Goal: Task Accomplishment & Management: Use online tool/utility

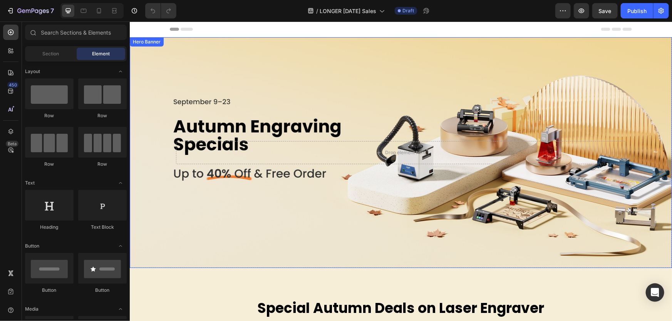
click at [245, 62] on div "Background Image" at bounding box center [400, 152] width 542 height 231
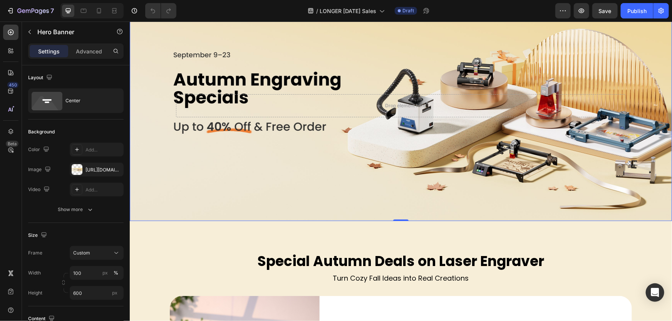
scroll to position [140, 0]
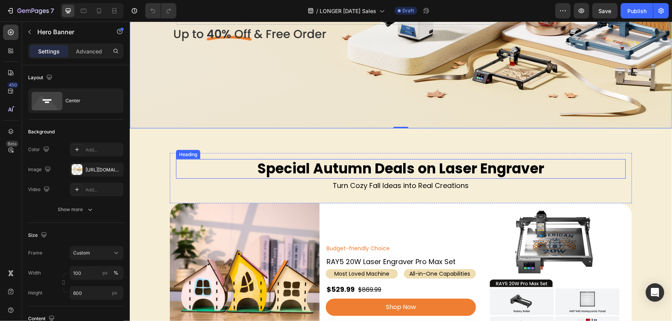
click at [337, 170] on h2 "Special Autumn Deals on Laser Engraver" at bounding box center [401, 169] width 450 height 20
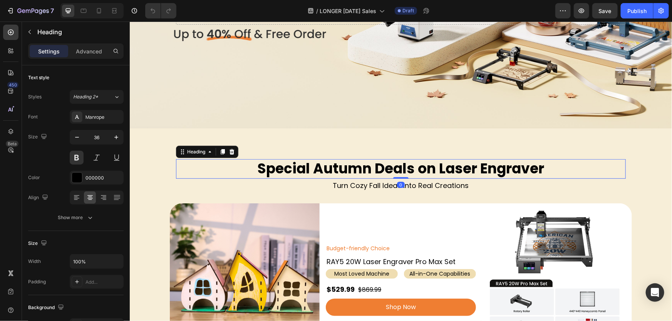
click at [358, 166] on h2 "Special Autumn Deals on Laser Engraver" at bounding box center [401, 169] width 450 height 20
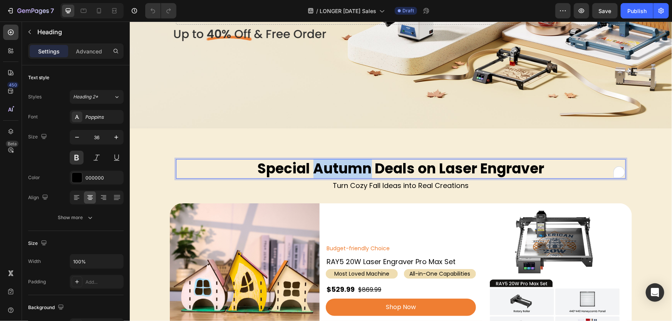
drag, startPoint x: 368, startPoint y: 172, endPoint x: 314, endPoint y: 170, distance: 53.9
click at [314, 170] on p "Special Autumn Deals on Laser Engraver" at bounding box center [400, 169] width 448 height 18
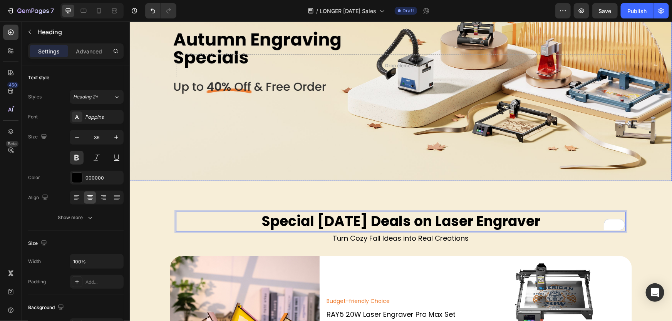
scroll to position [35, 0]
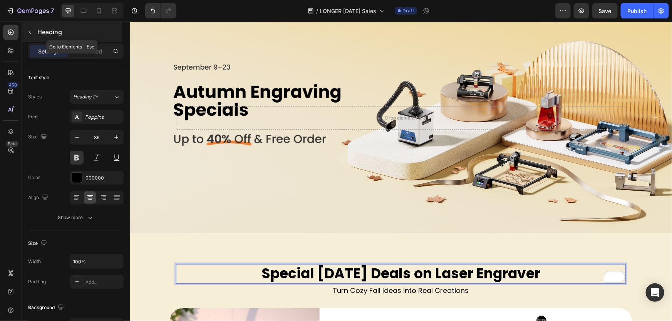
click at [37, 32] on p "Heading" at bounding box center [78, 31] width 83 height 9
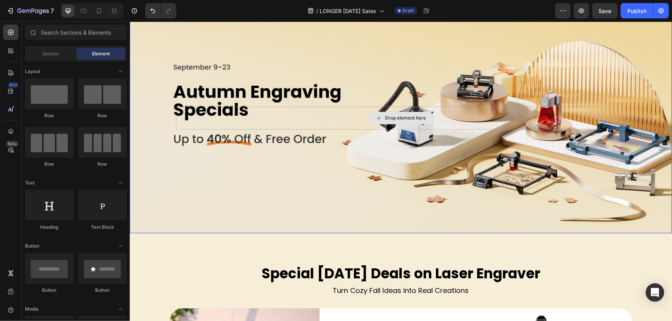
scroll to position [175, 0]
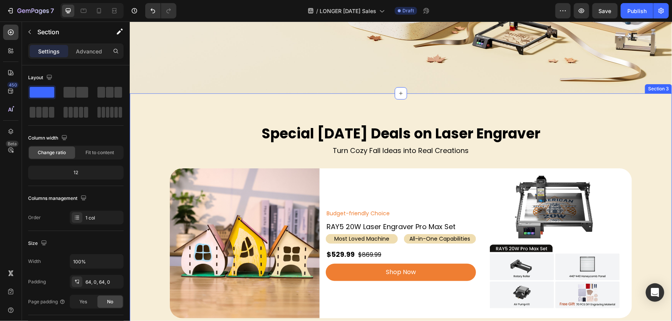
click at [375, 114] on div "Special Halloween Deals on Laser Engraver Heading Turn Cozy Fall Ideas into Rea…" at bounding box center [400, 313] width 542 height 440
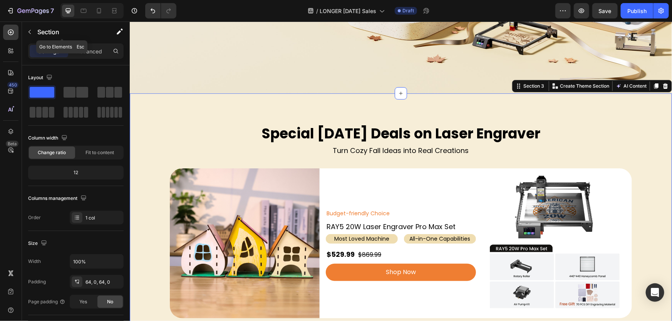
click at [30, 34] on button "button" at bounding box center [29, 32] width 12 height 12
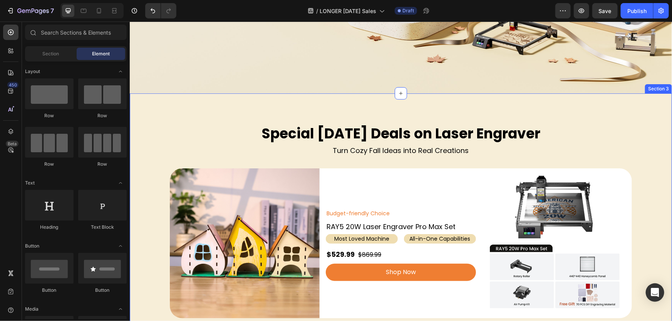
click at [345, 109] on div "Special Halloween Deals on Laser Engraver Heading Turn Cozy Fall Ideas into Rea…" at bounding box center [400, 313] width 542 height 440
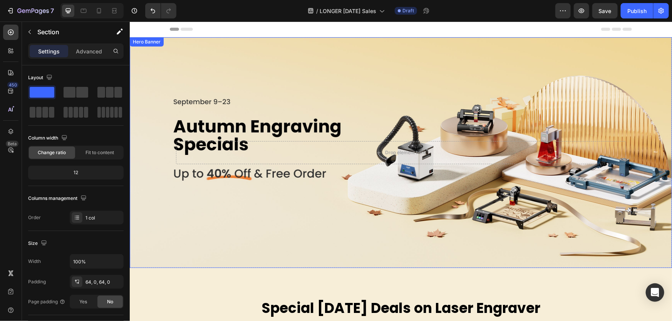
scroll to position [140, 0]
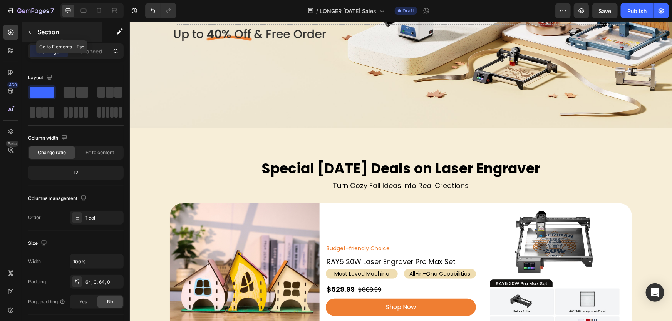
click at [30, 32] on icon "button" at bounding box center [30, 32] width 6 height 6
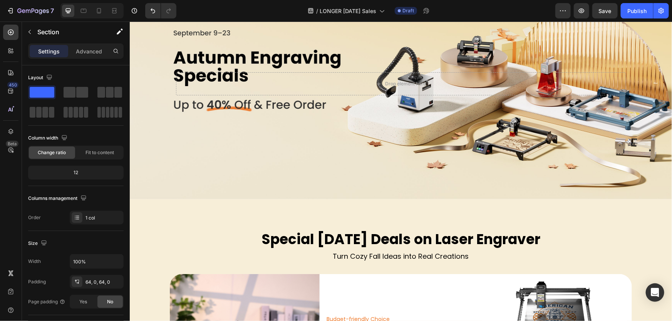
scroll to position [0, 0]
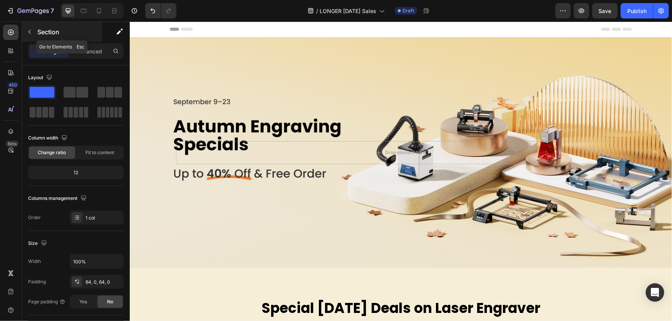
click at [38, 32] on p "Section" at bounding box center [68, 31] width 63 height 9
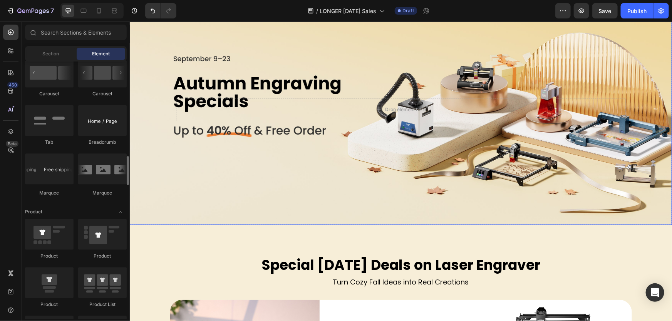
scroll to position [70, 0]
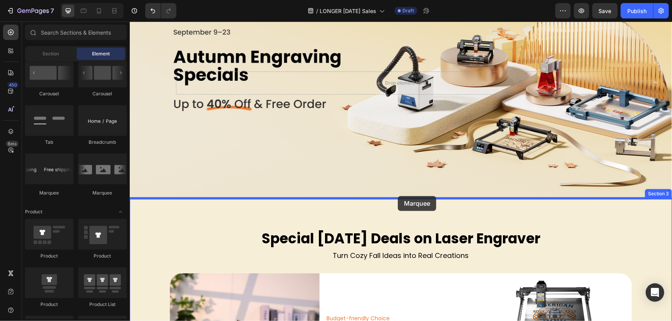
drag, startPoint x: 229, startPoint y: 186, endPoint x: 397, endPoint y: 196, distance: 168.8
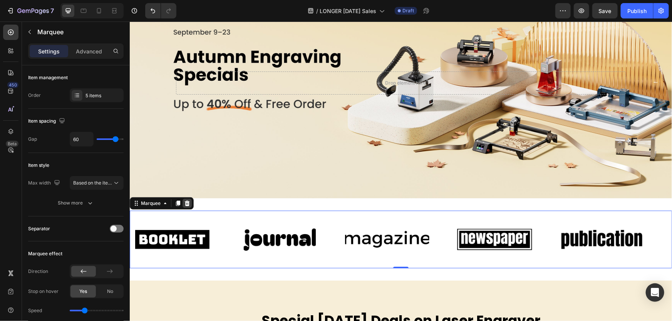
click at [187, 203] on icon at bounding box center [186, 203] width 5 height 5
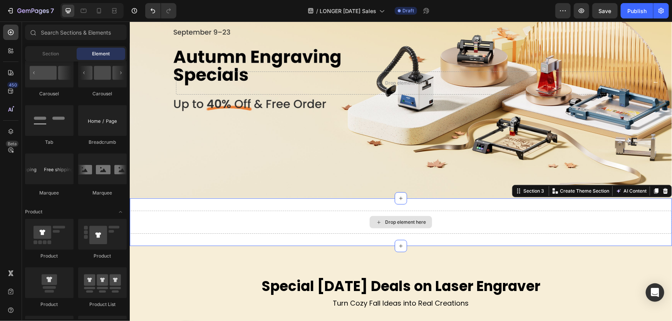
click at [208, 216] on div "Drop element here" at bounding box center [400, 222] width 542 height 23
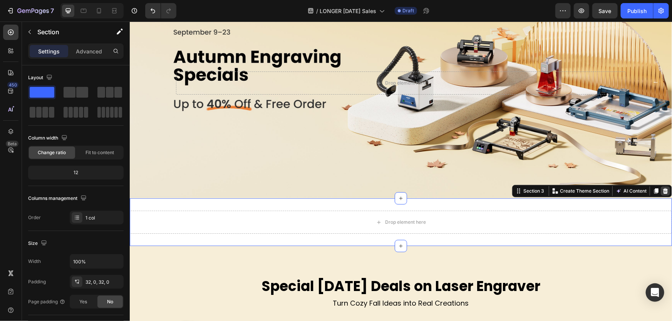
click at [662, 188] on icon at bounding box center [665, 191] width 6 height 6
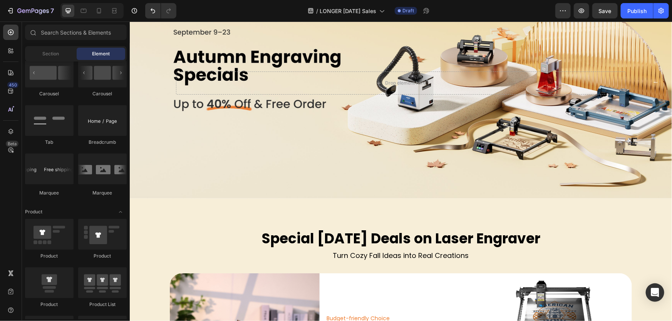
scroll to position [665, 0]
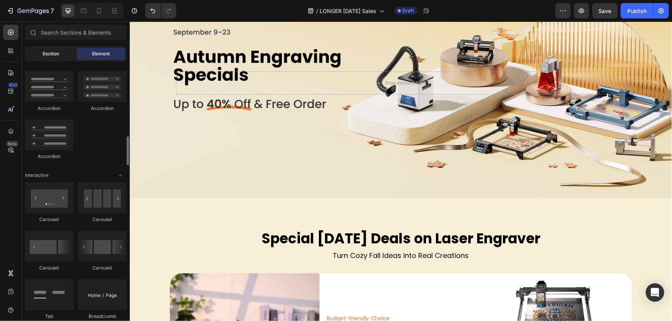
click at [52, 57] on span "Section" at bounding box center [51, 53] width 17 height 7
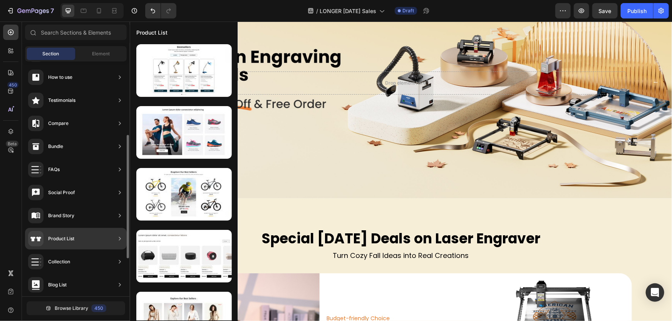
scroll to position [210, 0]
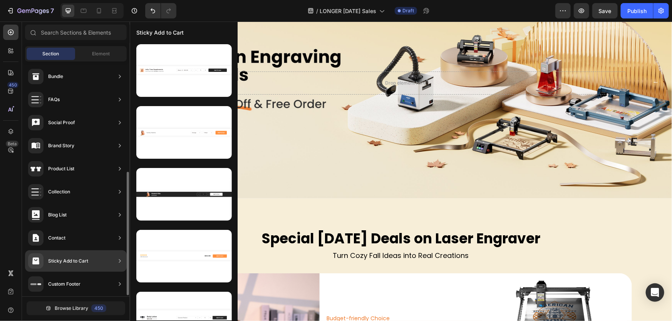
click at [76, 258] on div "Sticky Add to Cart" at bounding box center [68, 261] width 40 height 8
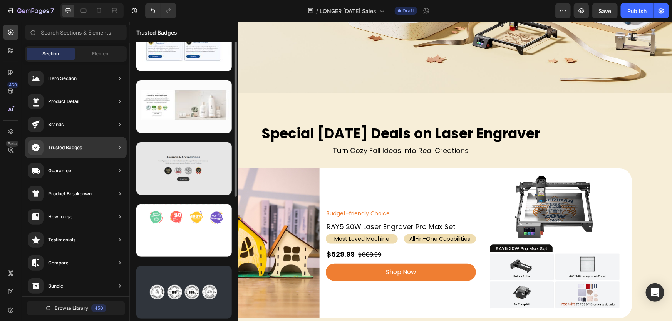
scroll to position [0, 0]
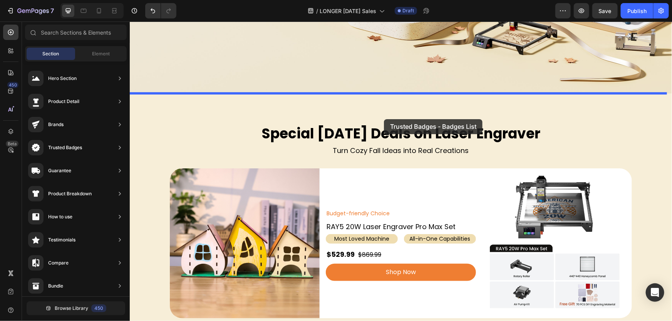
drag, startPoint x: 301, startPoint y: 92, endPoint x: 383, endPoint y: 119, distance: 87.0
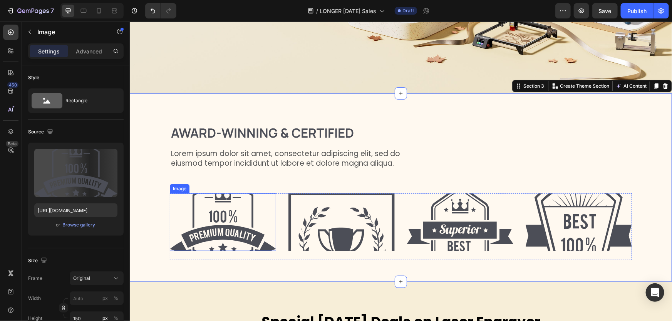
click at [226, 227] on img at bounding box center [222, 222] width 106 height 58
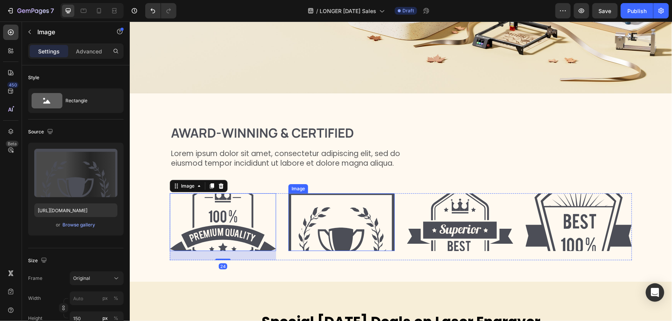
click at [331, 214] on img at bounding box center [341, 222] width 106 height 58
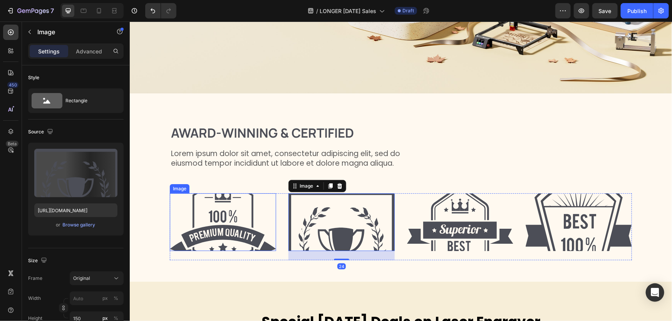
click at [199, 222] on img at bounding box center [222, 222] width 106 height 58
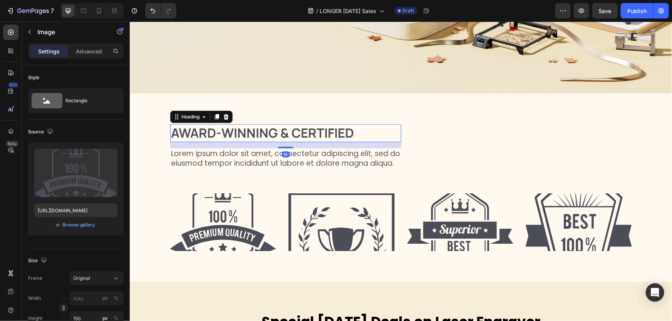
click at [264, 141] on h2 "Award-winning & Certified" at bounding box center [285, 133] width 231 height 18
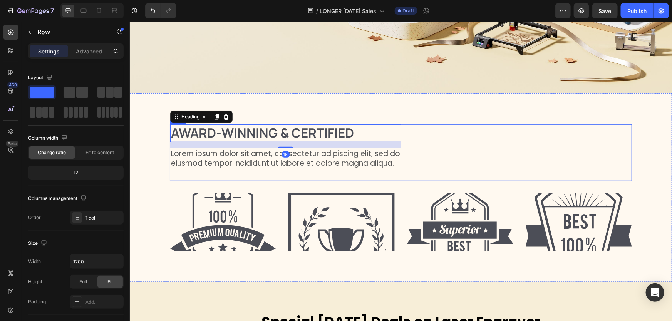
click at [481, 138] on div "Award-winning & Certified Heading 16 Lorem ipsum dolor sit amet, consectetur ad…" at bounding box center [400, 152] width 462 height 57
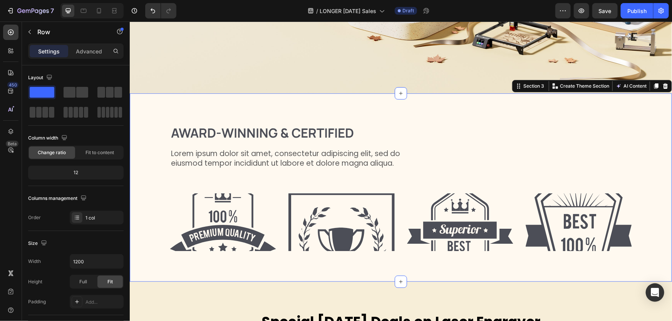
click at [483, 102] on div "Award-winning & Certified Heading Lorem ipsum dolor sit amet, consectetur adipi…" at bounding box center [400, 187] width 542 height 189
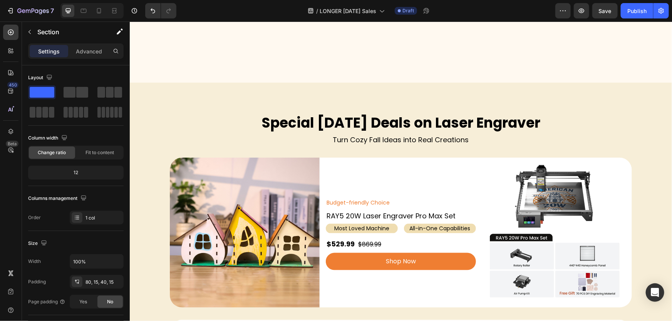
scroll to position [455, 0]
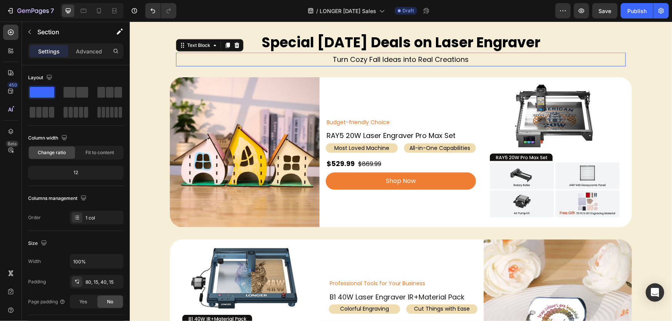
click at [383, 57] on p "Turn Cozy Fall Ideas into Real Creations" at bounding box center [400, 59] width 448 height 12
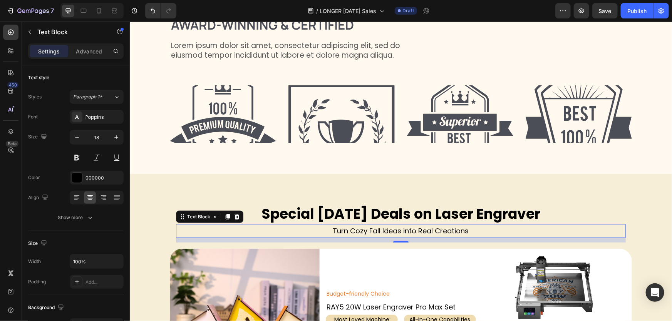
scroll to position [280, 0]
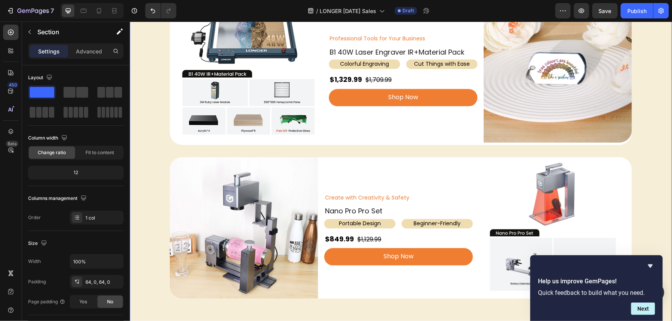
scroll to position [909, 0]
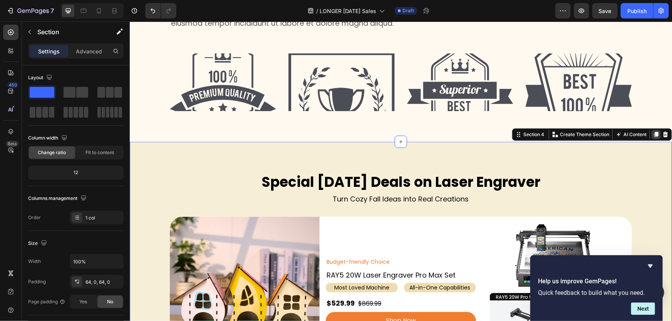
click at [654, 133] on icon at bounding box center [656, 134] width 4 height 5
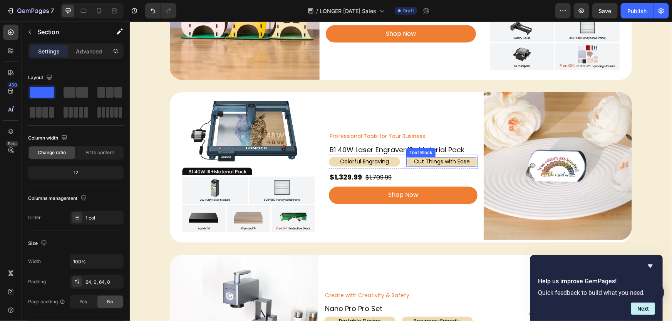
scroll to position [427, 0]
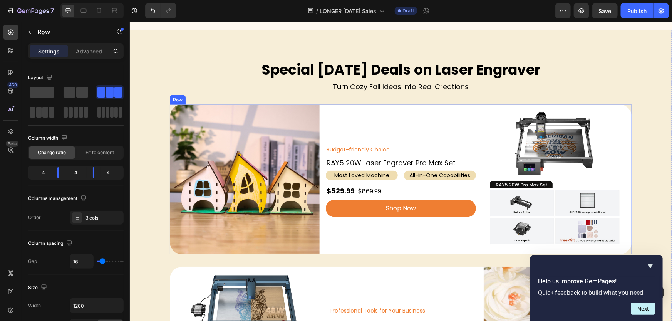
click at [388, 119] on div "Budget-friendly Choice Text Block RAY5 20W Laser Engraver Pro Max Set Heading M…" at bounding box center [400, 179] width 150 height 150
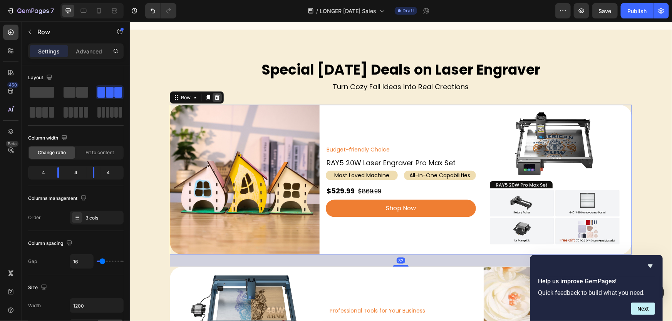
click at [214, 95] on icon at bounding box center [216, 96] width 5 height 5
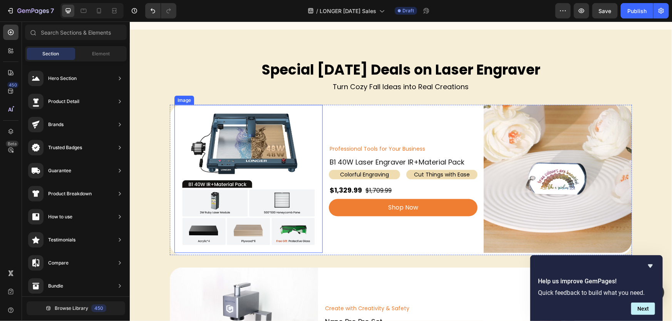
click at [335, 116] on div "Professional Tools for Your Business Text Block B1 40W Laser Engraver IR+Materi…" at bounding box center [402, 179] width 148 height 148
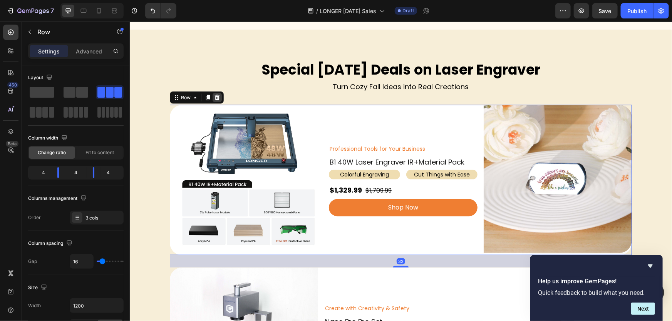
click at [214, 95] on icon at bounding box center [216, 96] width 5 height 5
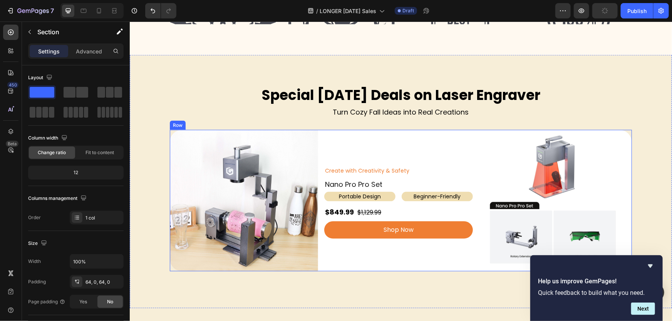
scroll to position [392, 0]
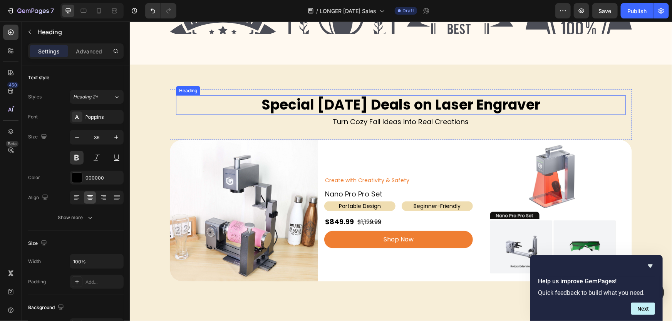
click at [394, 102] on h2 "Special [DATE] Deals on Laser Engraver" at bounding box center [401, 105] width 450 height 20
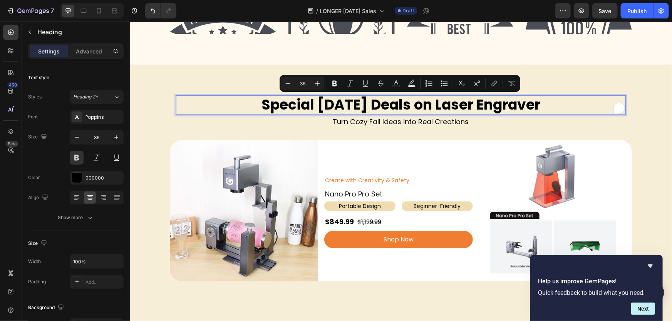
click at [558, 96] on p "Special [DATE] Deals on Laser Engraver" at bounding box center [400, 105] width 448 height 18
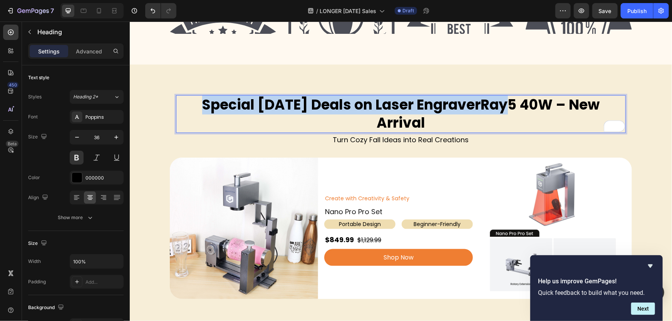
drag, startPoint x: 488, startPoint y: 105, endPoint x: 177, endPoint y: 103, distance: 310.6
click at [177, 103] on p "Special Halloween Deals on Laser EngraverRay5 40W – New Arrival" at bounding box center [400, 114] width 448 height 36
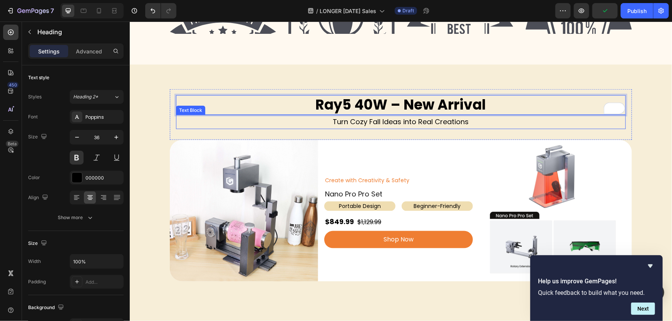
drag, startPoint x: 457, startPoint y: 120, endPoint x: 469, endPoint y: 120, distance: 11.9
click at [457, 120] on p "Turn Cozy Fall Ideas into Real Creations" at bounding box center [400, 121] width 448 height 12
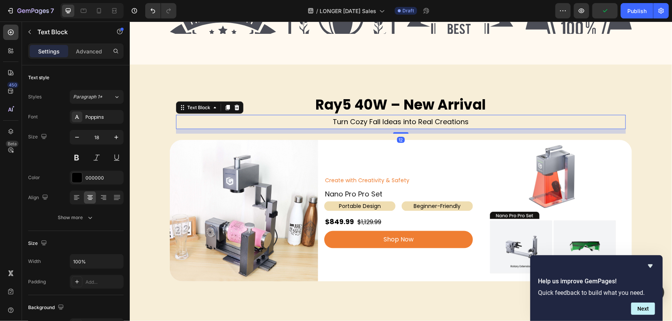
click at [473, 120] on p "Turn Cozy Fall Ideas into Real Creations" at bounding box center [400, 121] width 448 height 12
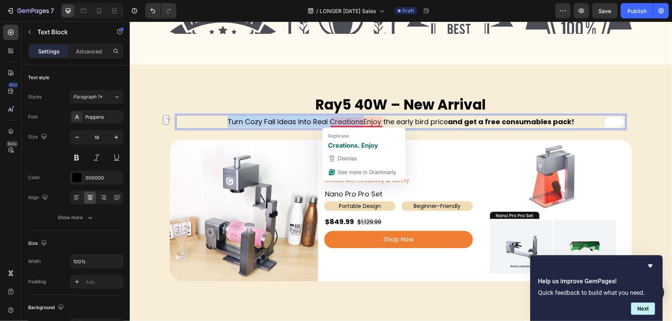
drag, startPoint x: 360, startPoint y: 121, endPoint x: 214, endPoint y: 121, distance: 145.9
click at [214, 121] on p "Turn Cozy Fall Ideas into Real CreationsEnjoy the early bird price and get a fr…" at bounding box center [400, 121] width 448 height 12
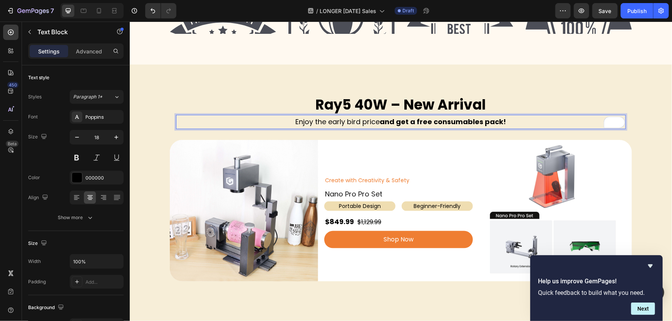
click at [527, 120] on p "Enjoy the early bird price and get a free consumables pack!" at bounding box center [400, 121] width 448 height 12
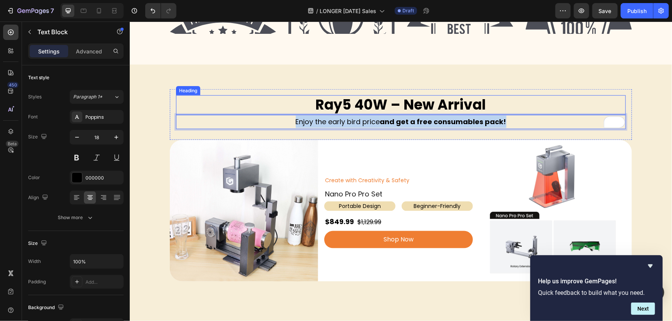
drag, startPoint x: 522, startPoint y: 120, endPoint x: 194, endPoint y: 110, distance: 328.5
click at [194, 110] on div "Ray5 40W – New Arrival Heading Enjoy the early bird price and get a free consum…" at bounding box center [401, 114] width 450 height 38
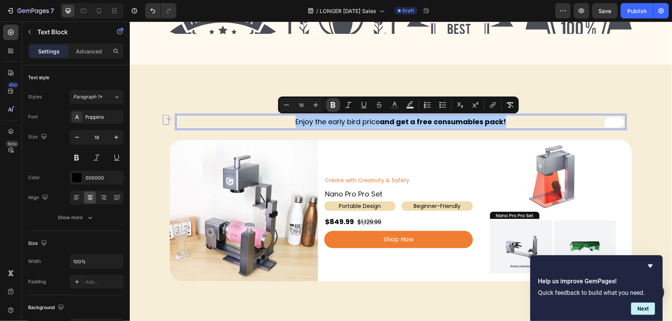
click at [331, 106] on icon "Editor contextual toolbar" at bounding box center [333, 105] width 5 height 6
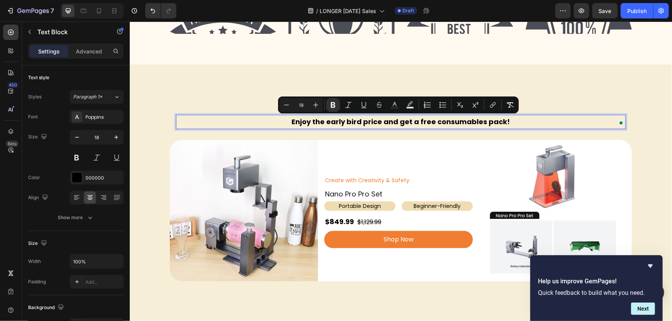
drag, startPoint x: 460, startPoint y: 127, endPoint x: 330, endPoint y: 106, distance: 131.5
click at [330, 106] on p "Ray5 40W – New Arrival" at bounding box center [400, 105] width 448 height 18
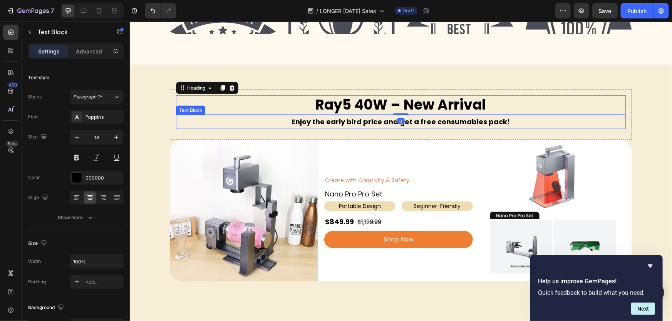
click at [268, 127] on p "Enjoy the early bird price and get a free consumables pack!" at bounding box center [400, 121] width 448 height 12
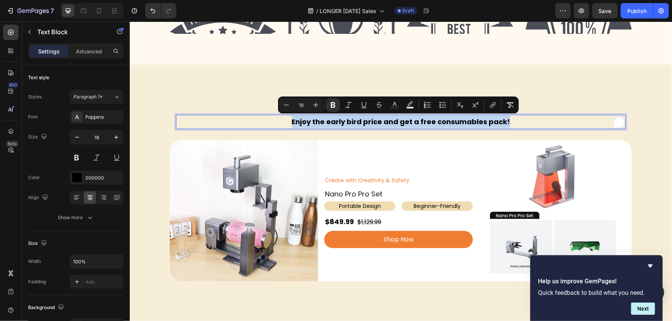
drag, startPoint x: 268, startPoint y: 120, endPoint x: 513, endPoint y: 117, distance: 245.2
click at [331, 105] on icon "Editor contextual toolbar" at bounding box center [333, 105] width 5 height 6
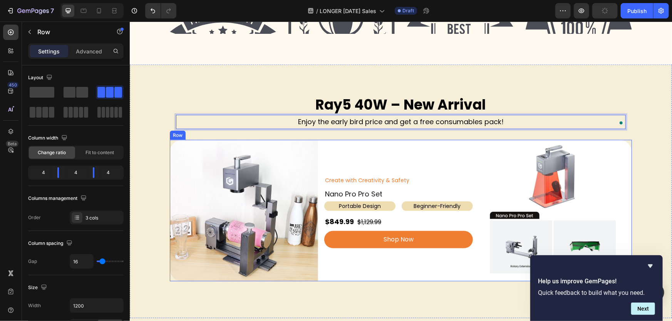
click at [402, 162] on div "Create with Creativity & Safety Text Block Nano Pro Pro Set Heading Portable De…" at bounding box center [398, 211] width 148 height 142
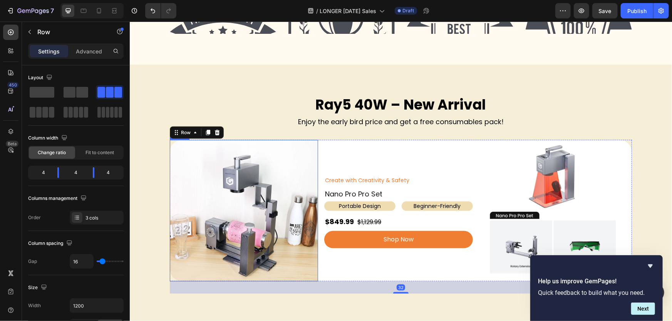
click at [289, 172] on img at bounding box center [243, 211] width 148 height 142
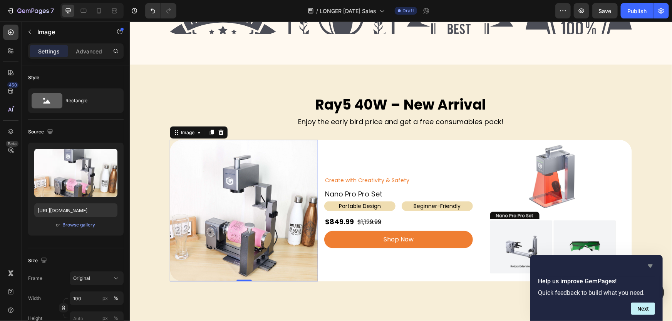
click at [649, 268] on icon "Hide survey" at bounding box center [649, 266] width 9 height 9
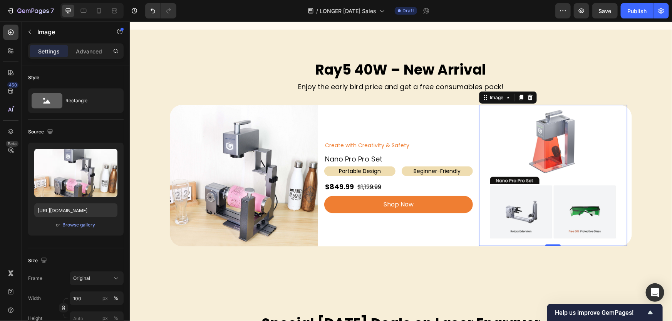
click at [545, 148] on img at bounding box center [552, 175] width 141 height 141
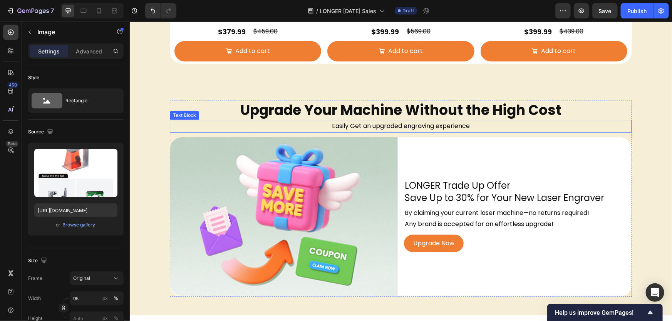
scroll to position [1928, 0]
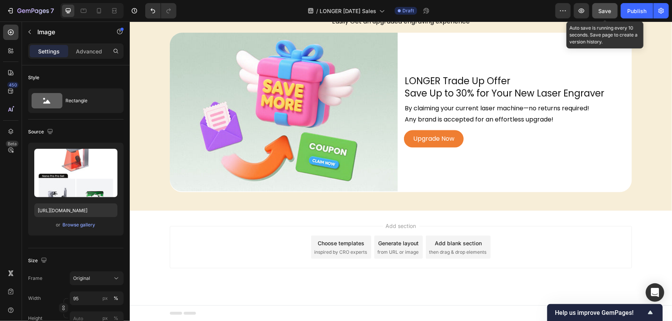
click at [600, 12] on span "Save" at bounding box center [604, 11] width 13 height 7
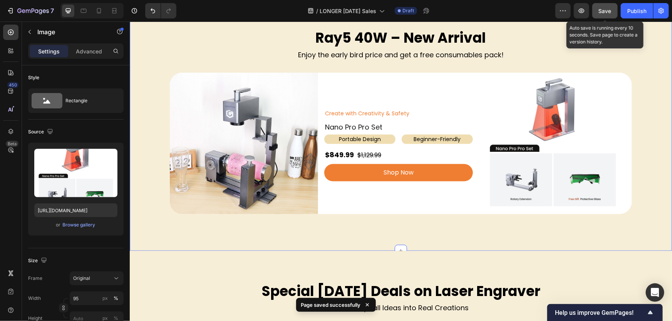
scroll to position [389, 0]
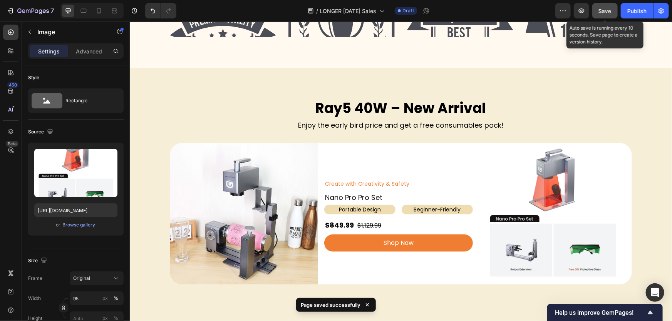
click at [549, 196] on img at bounding box center [552, 213] width 141 height 141
drag, startPoint x: 430, startPoint y: 182, endPoint x: 466, endPoint y: 184, distance: 36.2
click at [430, 182] on p "Create with Creativity & Safety" at bounding box center [397, 184] width 147 height 10
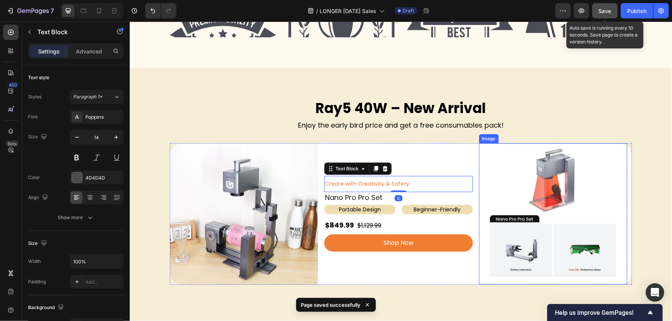
click at [572, 197] on img at bounding box center [552, 213] width 141 height 141
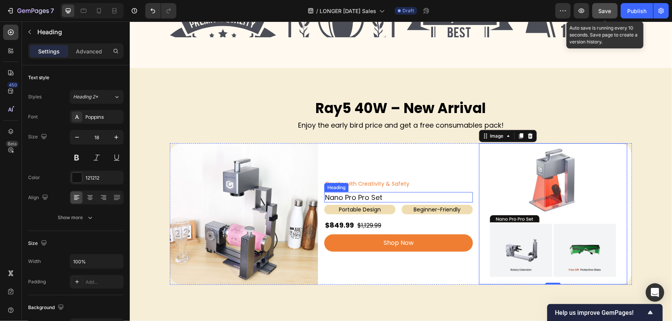
click at [410, 195] on h2 "Nano Pro Pro Set" at bounding box center [398, 197] width 148 height 10
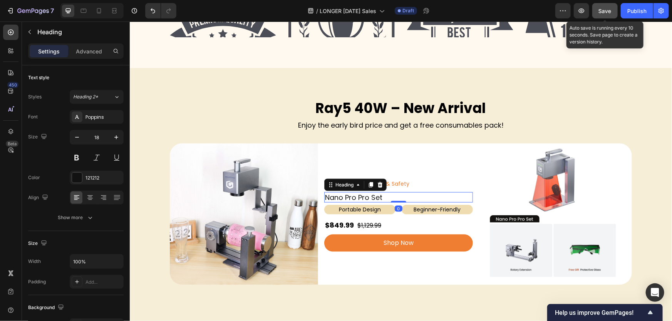
click at [392, 197] on h2 "Nano Pro Pro Set" at bounding box center [398, 197] width 148 height 10
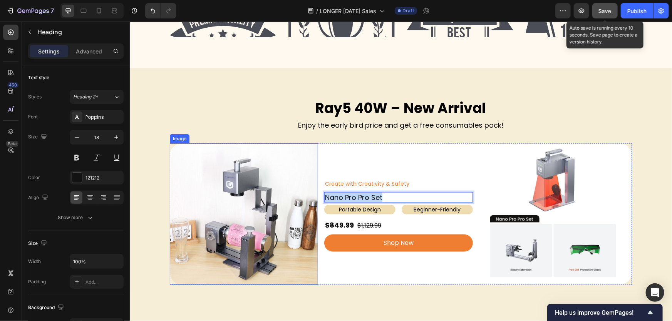
drag, startPoint x: 387, startPoint y: 197, endPoint x: 292, endPoint y: 198, distance: 95.1
click at [292, 198] on div "Image Create with Creativity & Safety Text Block Nano Pro Pro Set Heading 0 Por…" at bounding box center [400, 214] width 462 height 142
click at [393, 181] on span "Create with Creativity & Safety" at bounding box center [366, 184] width 84 height 8
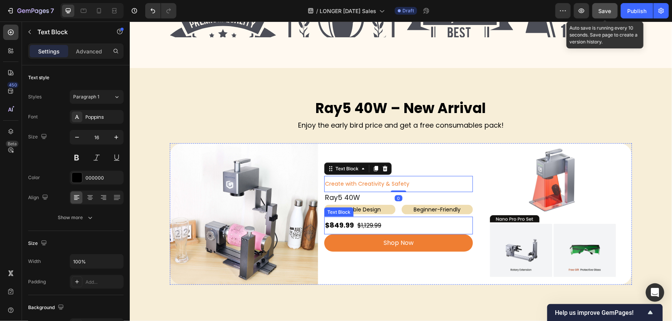
click at [370, 223] on s "$1,129.99" at bounding box center [369, 225] width 24 height 9
click at [407, 182] on p "Create with Creativity & Safety" at bounding box center [397, 184] width 147 height 10
click at [409, 183] on p "Create with Creativity & Safety" at bounding box center [397, 184] width 147 height 10
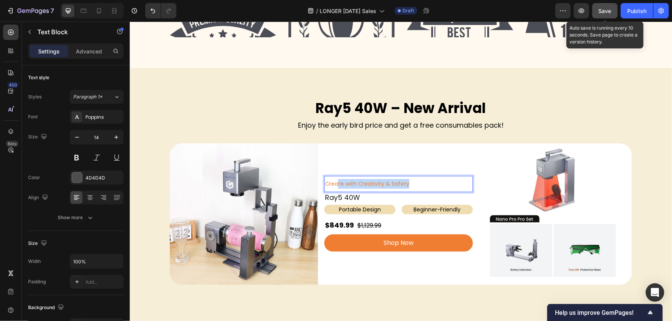
drag, startPoint x: 406, startPoint y: 184, endPoint x: 336, endPoint y: 184, distance: 70.8
click at [336, 184] on p "Create with Creativity & Safety" at bounding box center [397, 184] width 147 height 10
click at [374, 210] on p "Portable Design" at bounding box center [359, 210] width 70 height 8
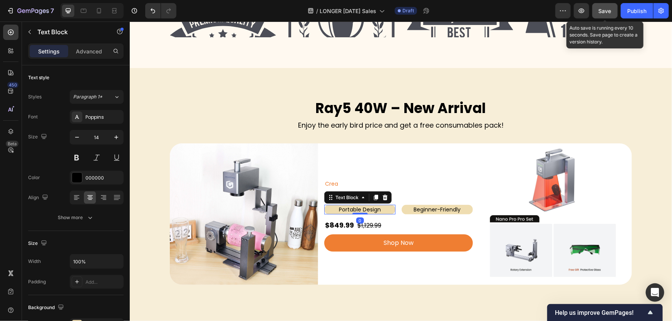
click at [368, 207] on p "Portable Design" at bounding box center [359, 210] width 70 height 8
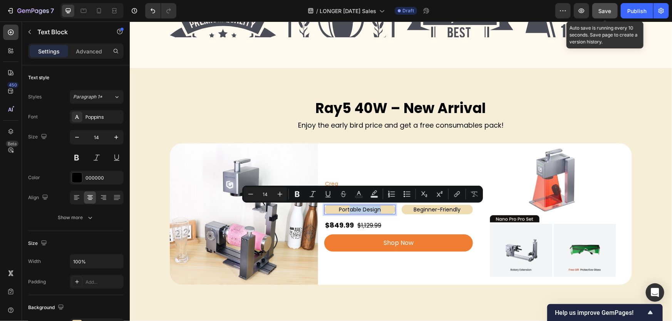
drag, startPoint x: 347, startPoint y: 209, endPoint x: 384, endPoint y: 209, distance: 36.6
click at [384, 209] on p "Portable Design" at bounding box center [359, 210] width 70 height 8
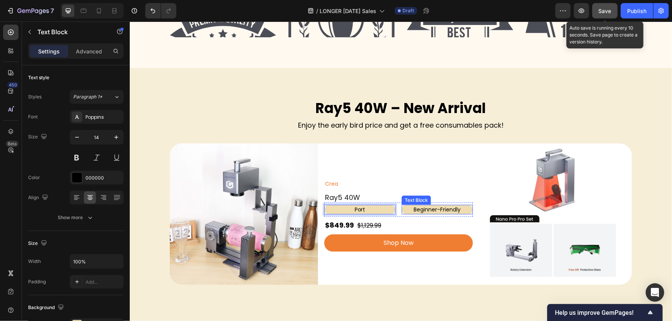
click at [431, 208] on p "Beginner-Friendly" at bounding box center [437, 210] width 70 height 8
click at [423, 208] on p "Beginner-Friendly" at bounding box center [437, 210] width 70 height 8
drag, startPoint x: 422, startPoint y: 208, endPoint x: 465, endPoint y: 207, distance: 42.7
click at [465, 207] on p "Beginner-Friendly" at bounding box center [437, 210] width 70 height 8
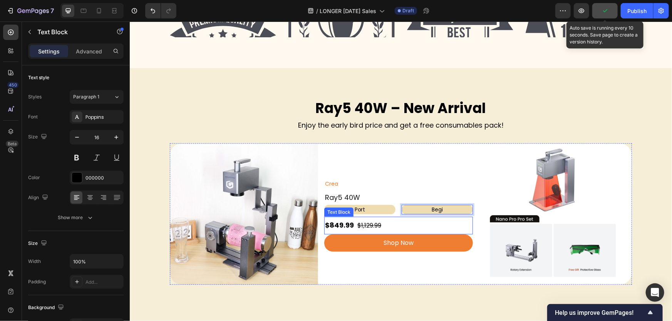
click at [373, 225] on s "$1,129.99" at bounding box center [369, 225] width 24 height 9
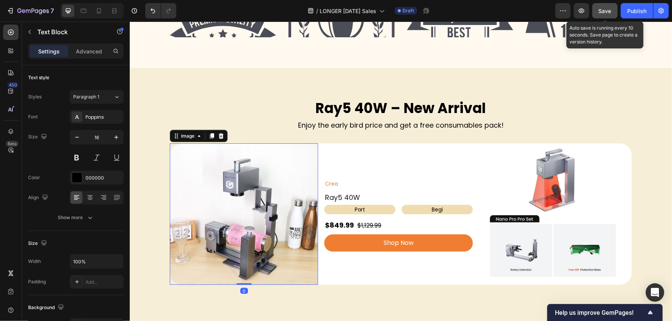
click at [249, 226] on img at bounding box center [243, 214] width 148 height 142
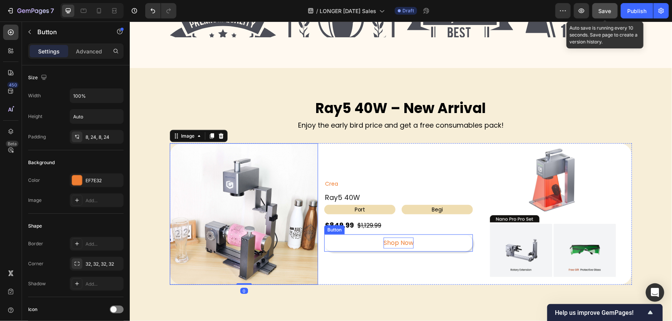
click at [397, 241] on p "Shop Now" at bounding box center [398, 242] width 30 height 11
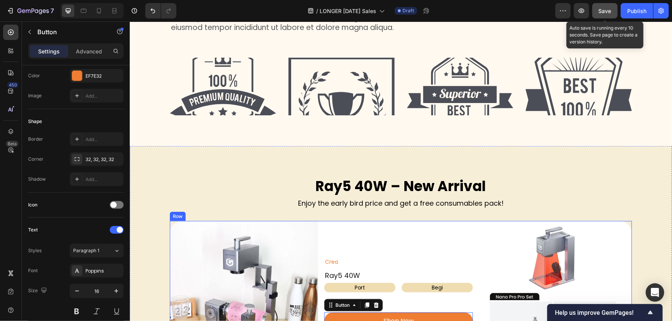
scroll to position [284, 0]
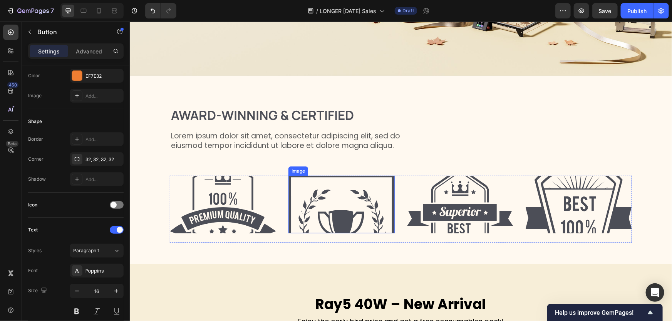
scroll to position [175, 0]
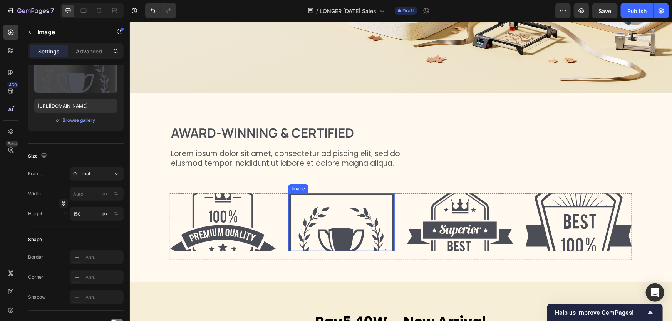
click at [334, 216] on img at bounding box center [341, 222] width 106 height 58
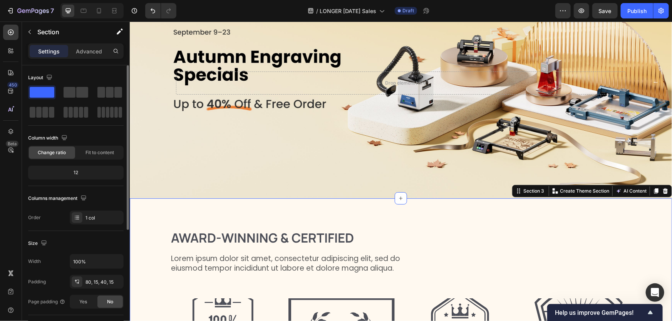
click at [378, 204] on div "Award-winning & Certified Heading Lorem ipsum dolor sit amet, consectetur adipi…" at bounding box center [400, 292] width 542 height 189
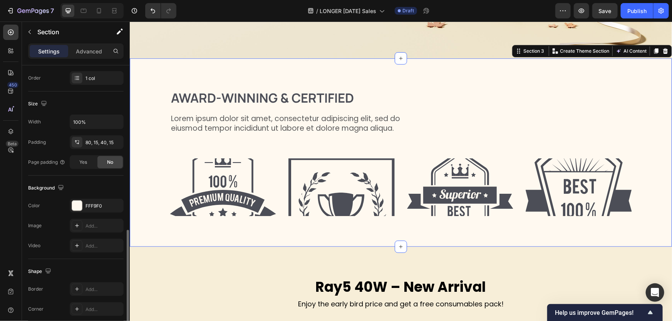
scroll to position [191, 0]
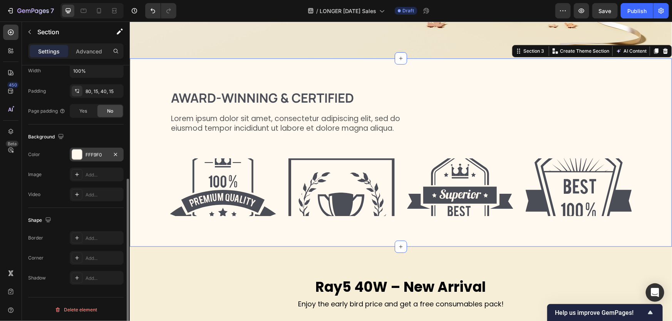
click at [77, 151] on div at bounding box center [77, 155] width 10 height 10
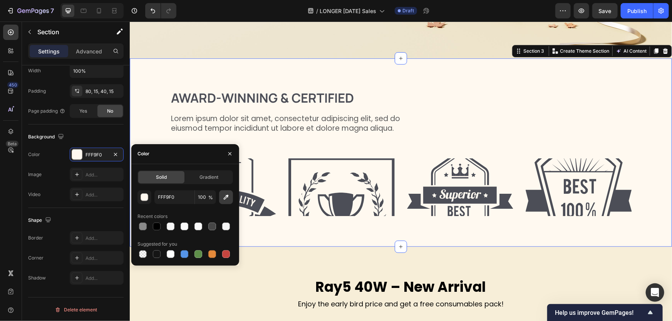
click at [227, 197] on icon "button" at bounding box center [226, 197] width 5 height 5
type input "F7EED8"
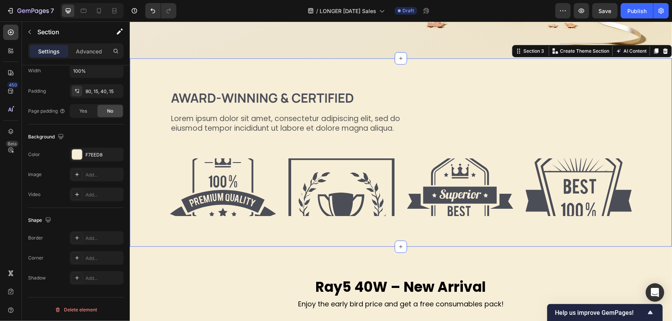
click at [362, 226] on div "Award-winning & Certified Heading Lorem ipsum dolor sit amet, consectetur adipi…" at bounding box center [400, 160] width 530 height 142
click at [325, 187] on img at bounding box center [341, 187] width 106 height 58
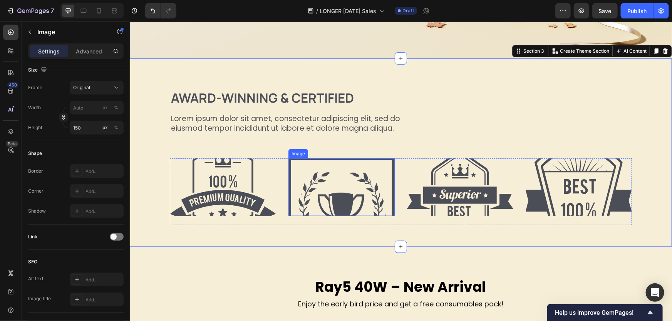
scroll to position [0, 0]
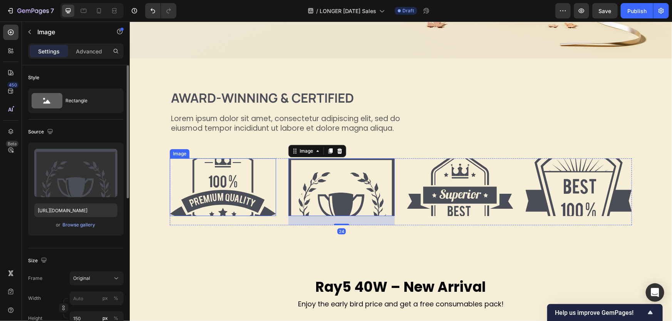
click at [225, 186] on img at bounding box center [222, 187] width 106 height 58
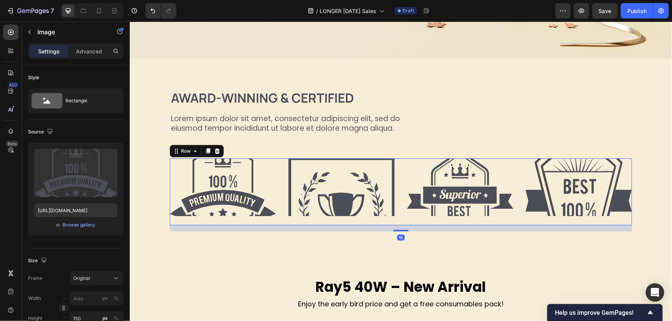
click at [281, 195] on div "Image Image Image Image Row 16" at bounding box center [400, 191] width 462 height 67
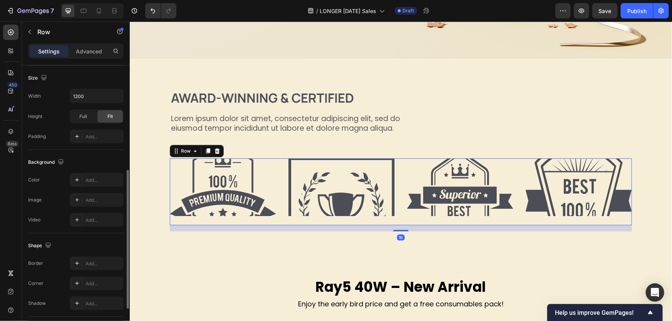
scroll to position [278, 0]
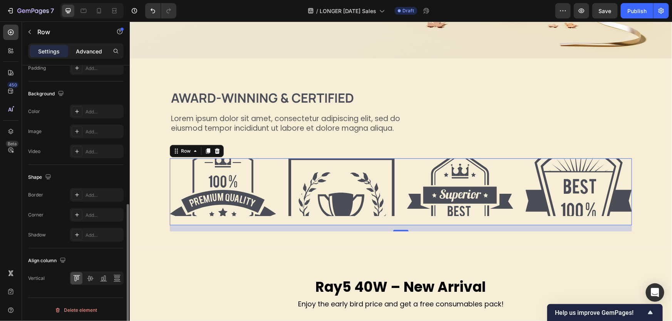
click at [86, 53] on p "Advanced" at bounding box center [89, 51] width 26 height 8
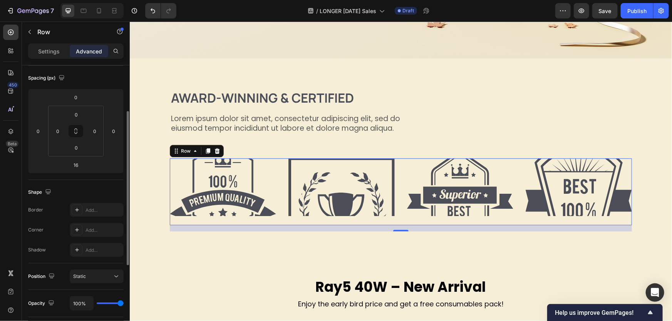
scroll to position [0, 0]
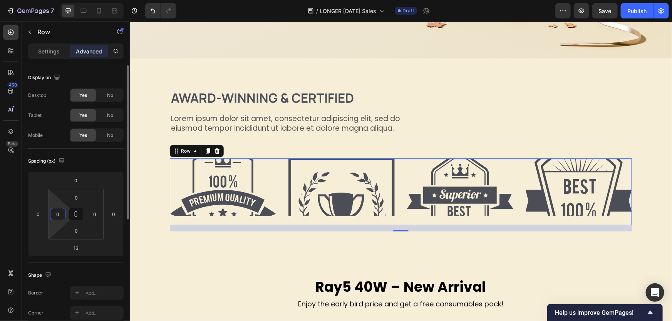
click at [60, 214] on input "0" at bounding box center [58, 215] width 12 height 12
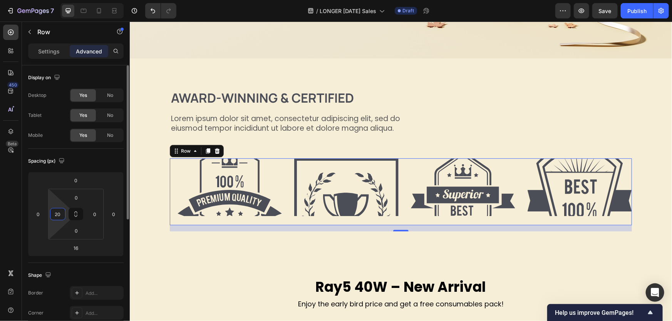
click at [60, 215] on input "20" at bounding box center [58, 215] width 12 height 12
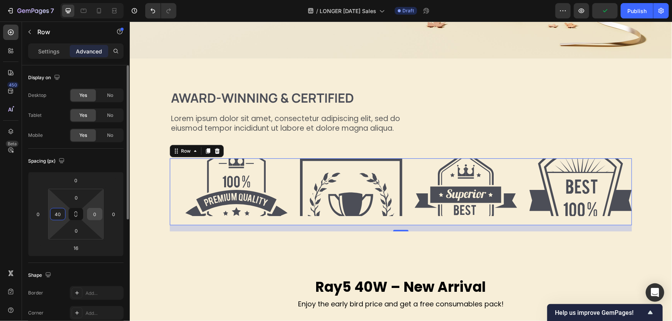
type input "40"
click at [96, 212] on input "0" at bounding box center [95, 215] width 12 height 12
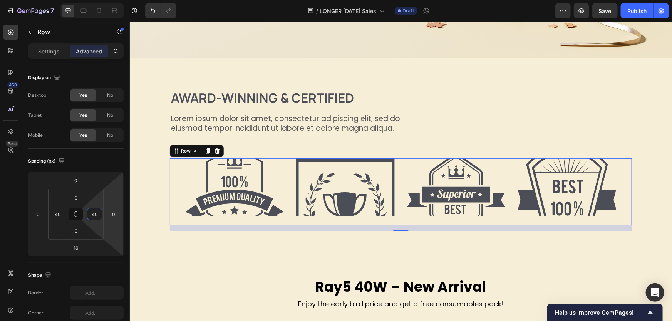
type input "40"
click at [172, 192] on div "Image Image Image Image Row 16" at bounding box center [400, 191] width 462 height 67
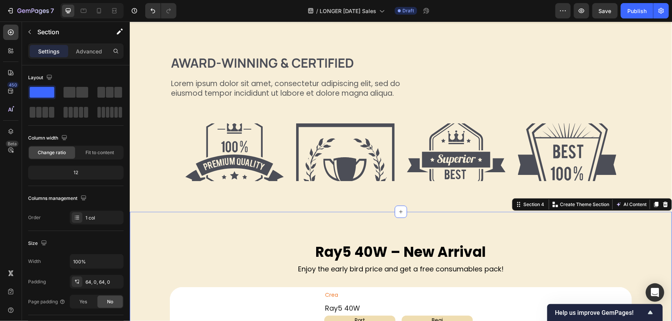
scroll to position [140, 0]
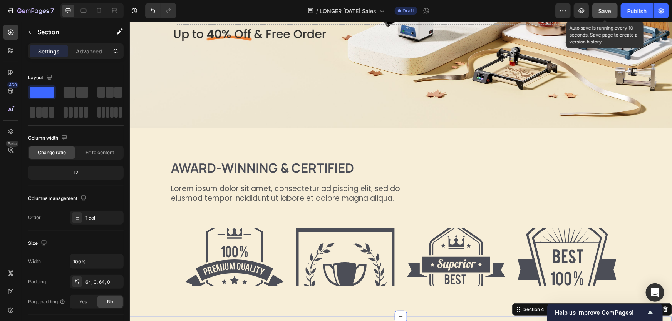
click at [607, 10] on span "Save" at bounding box center [604, 11] width 13 height 7
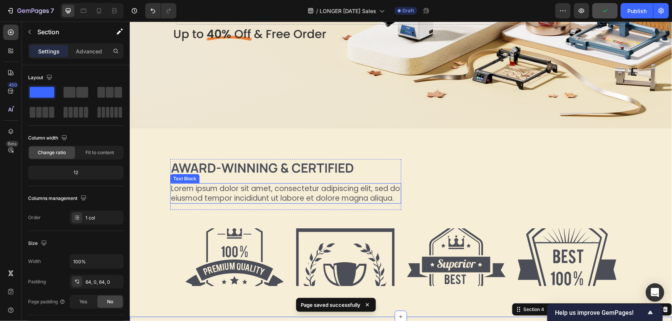
scroll to position [315, 0]
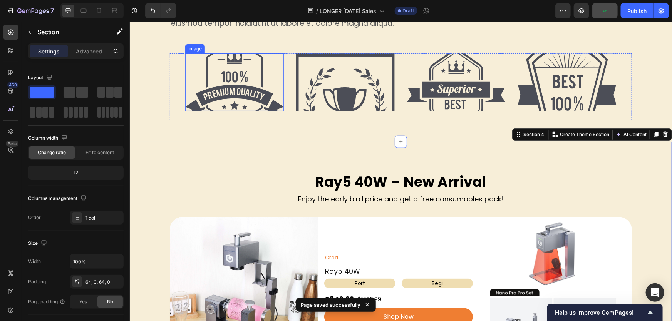
click at [260, 84] on img at bounding box center [234, 82] width 99 height 58
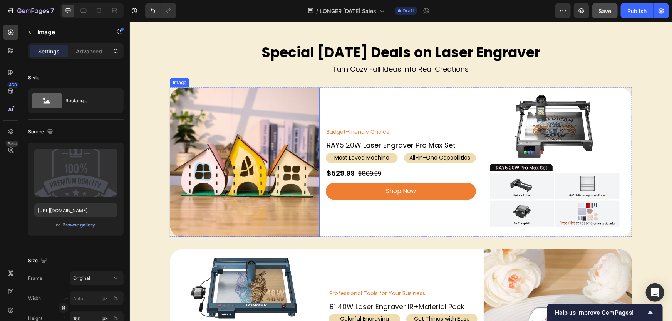
scroll to position [735, 0]
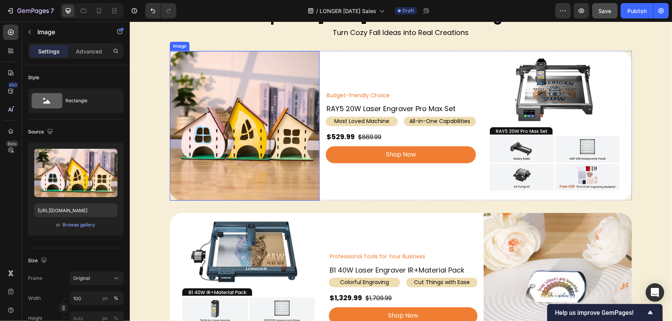
click at [251, 155] on img at bounding box center [244, 126] width 150 height 150
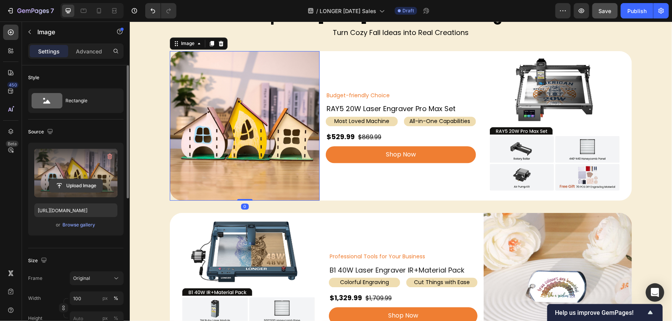
click at [73, 180] on input "file" at bounding box center [75, 185] width 53 height 13
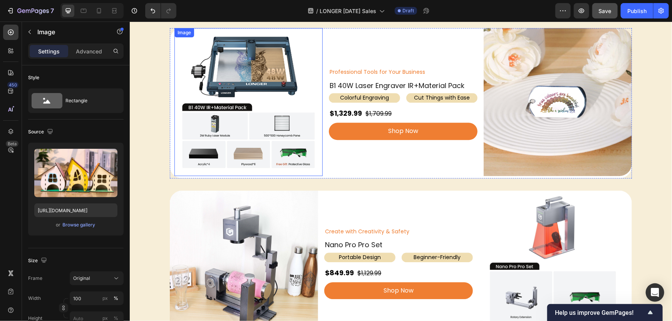
scroll to position [909, 0]
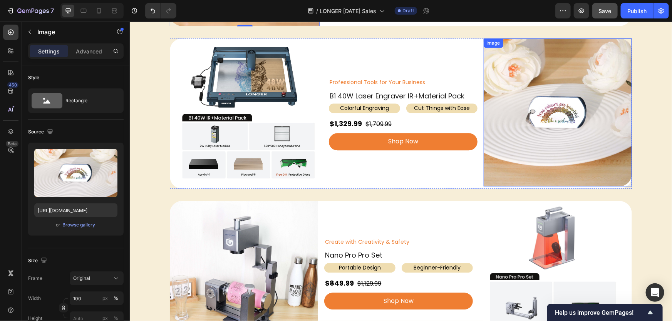
click at [554, 116] on img at bounding box center [557, 112] width 148 height 148
click at [460, 172] on div "Professional Tools for Your Business Text Block B1 40W Laser Engraver IR+Materi…" at bounding box center [402, 112] width 148 height 148
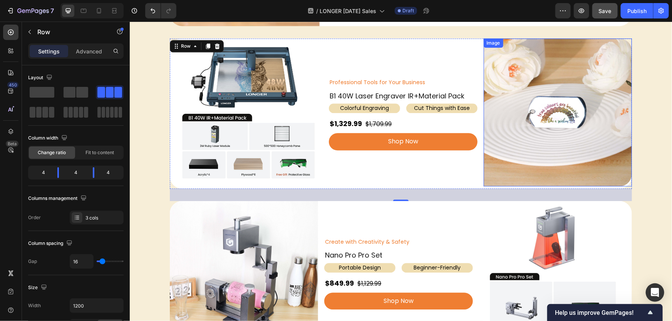
click at [526, 164] on img at bounding box center [557, 112] width 148 height 148
click at [430, 169] on div "Professional Tools for Your Business Text Block B1 40W Laser Engraver IR+Materi…" at bounding box center [402, 112] width 148 height 148
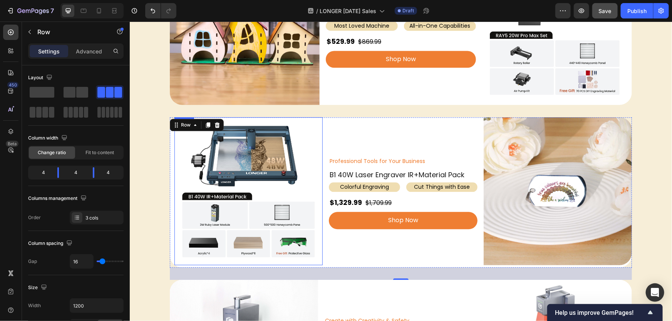
scroll to position [770, 0]
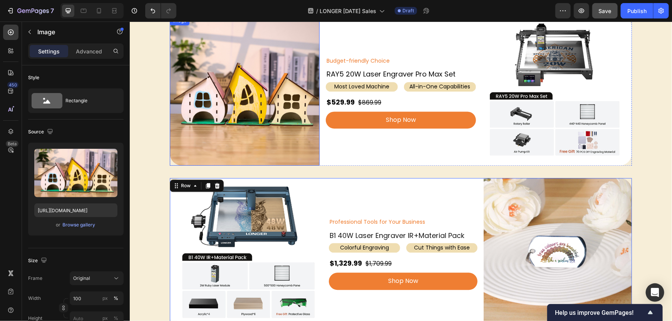
click at [225, 111] on img at bounding box center [244, 91] width 150 height 150
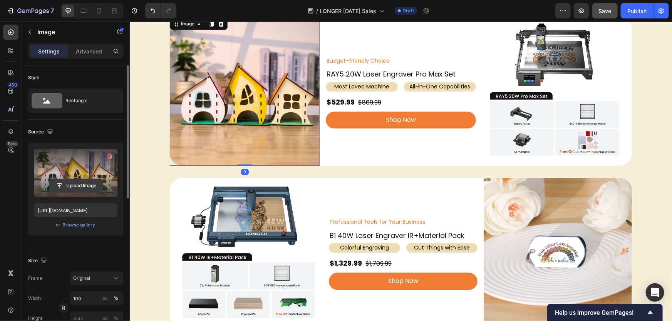
click at [95, 184] on input "file" at bounding box center [75, 185] width 53 height 13
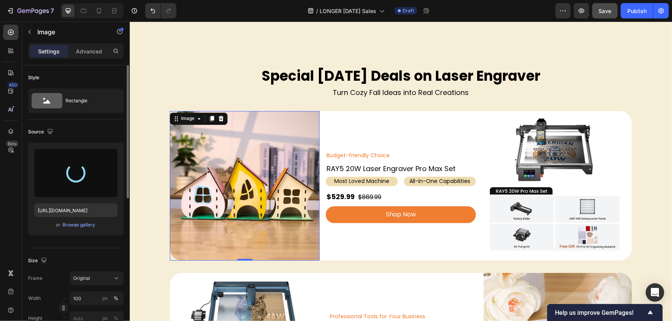
scroll to position [735, 0]
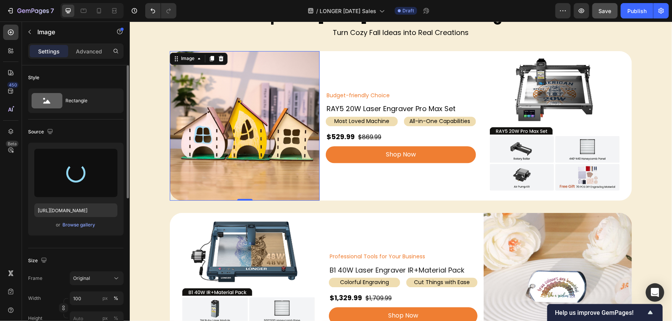
type input "https://cdn.shopify.com/s/files/1/0517/8812/0247/files/gempages_490436405370029…"
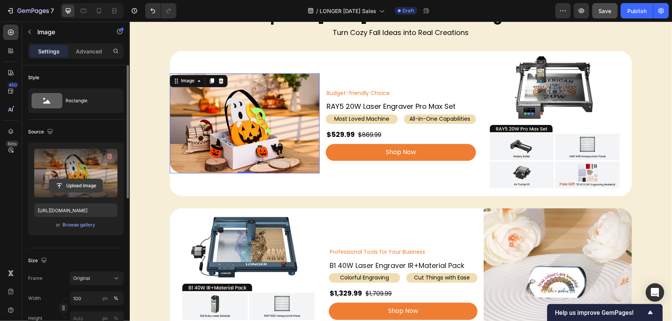
click at [73, 186] on input "file" at bounding box center [75, 185] width 53 height 13
click at [65, 160] on label at bounding box center [75, 173] width 83 height 48
click at [65, 179] on input "file" at bounding box center [75, 185] width 53 height 13
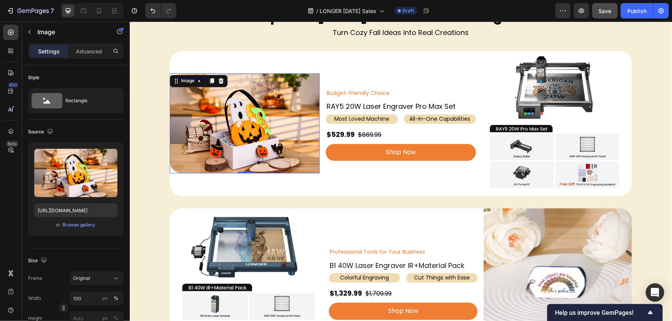
click at [262, 106] on img at bounding box center [244, 123] width 150 height 100
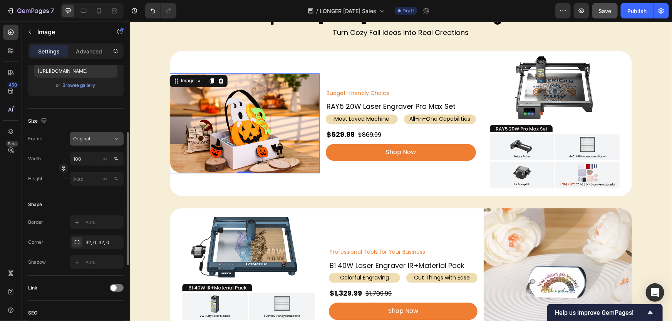
click at [100, 138] on div "Original" at bounding box center [92, 138] width 38 height 7
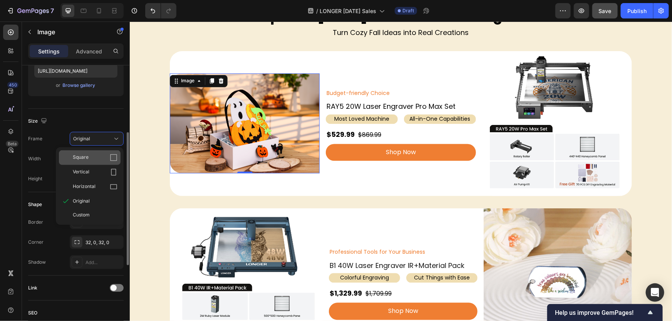
click at [95, 158] on div "Square" at bounding box center [95, 158] width 45 height 8
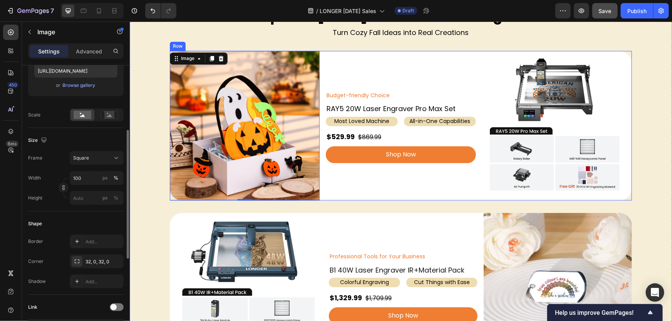
scroll to position [839, 0]
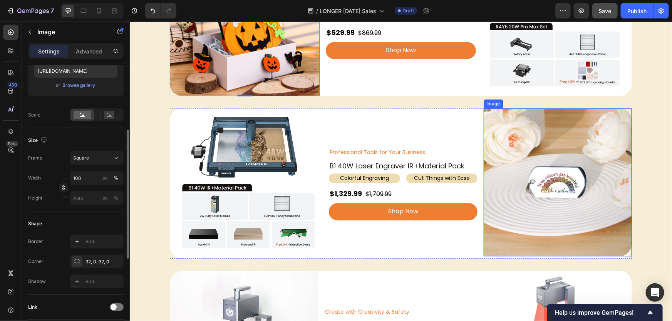
click at [595, 168] on img at bounding box center [557, 182] width 148 height 148
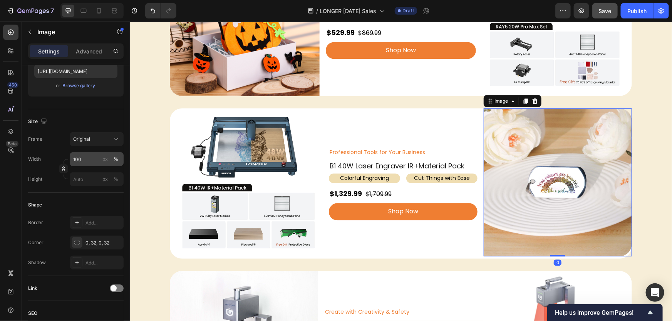
scroll to position [0, 0]
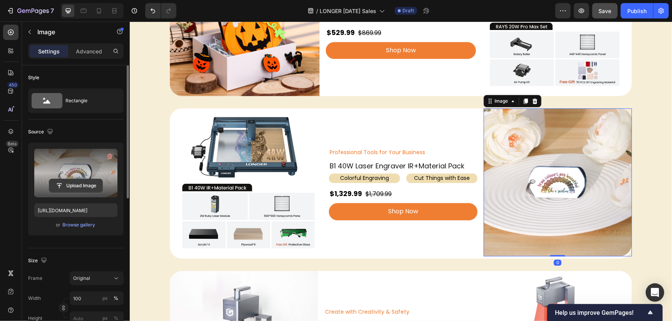
click at [79, 184] on input "file" at bounding box center [75, 185] width 53 height 13
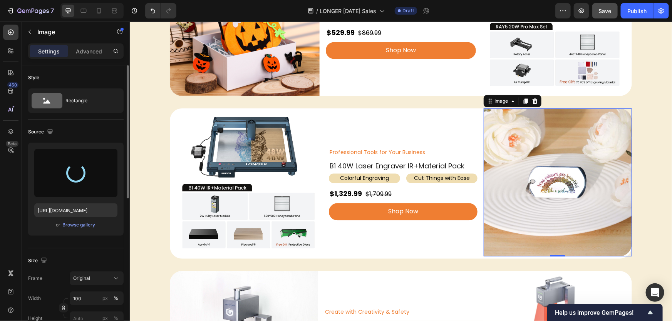
type input "https://cdn.shopify.com/s/files/1/0517/8812/0247/files/gempages_490436405370029…"
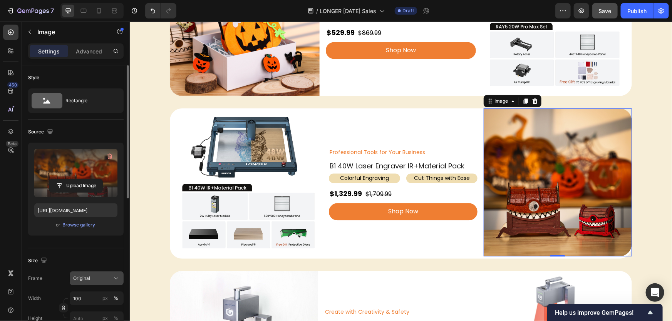
click at [90, 282] on button "Original" at bounding box center [97, 279] width 54 height 14
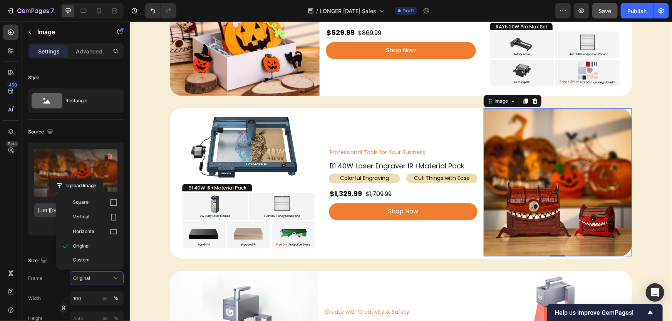
click at [94, 203] on div "Square" at bounding box center [95, 203] width 45 height 8
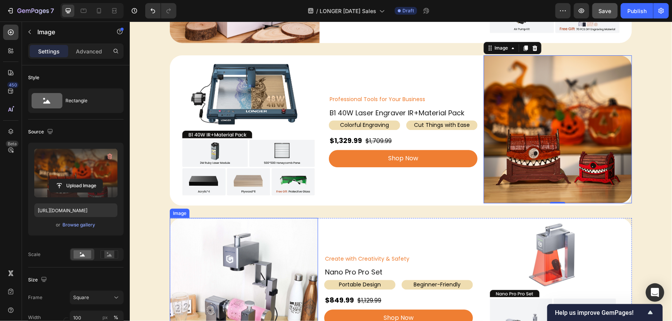
scroll to position [944, 0]
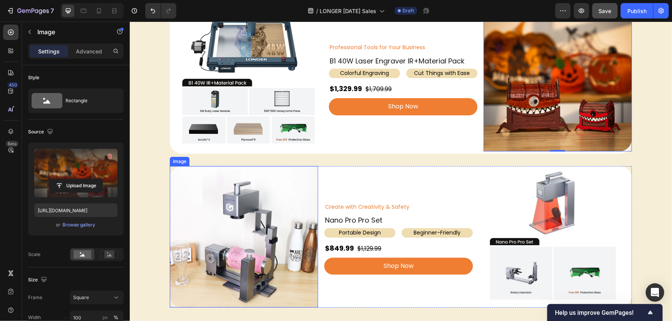
click at [273, 219] on img at bounding box center [243, 237] width 148 height 142
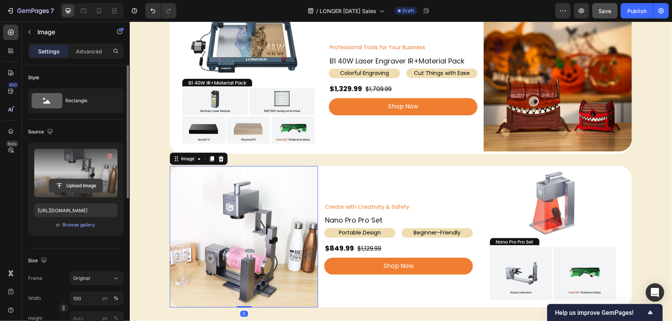
click at [67, 184] on input "file" at bounding box center [75, 185] width 53 height 13
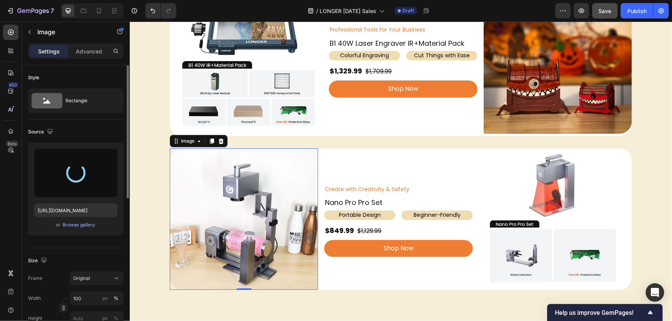
scroll to position [979, 0]
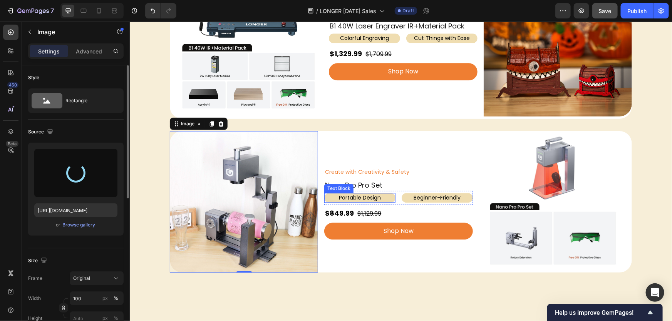
type input "https://cdn.shopify.com/s/files/1/0517/8812/0247/files/gempages_490436405370029…"
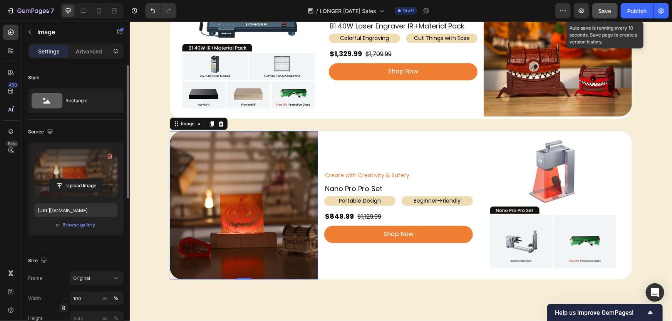
click at [600, 13] on span "Save" at bounding box center [604, 11] width 13 height 7
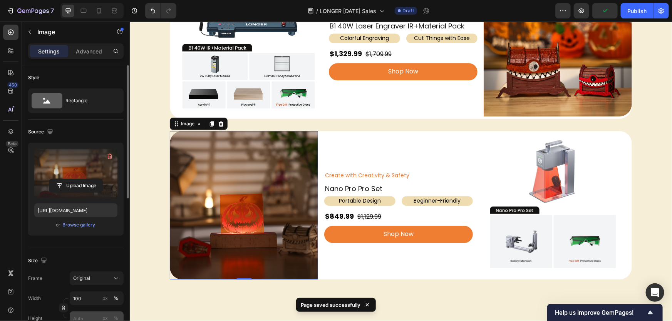
scroll to position [35, 0]
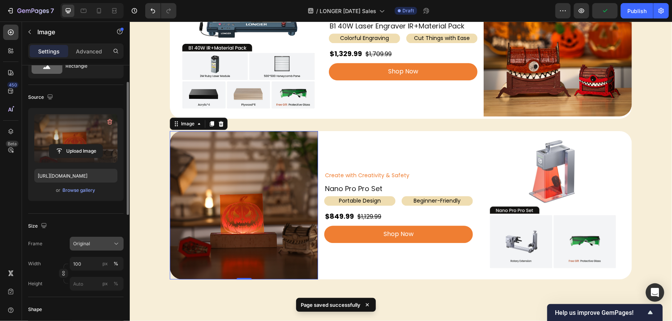
click at [98, 242] on div "Original" at bounding box center [92, 244] width 38 height 7
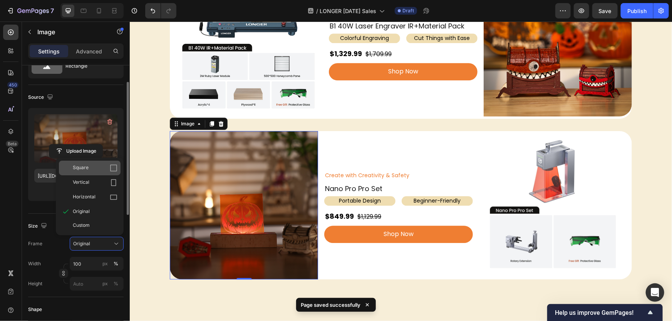
click at [96, 161] on div "Square" at bounding box center [90, 168] width 62 height 15
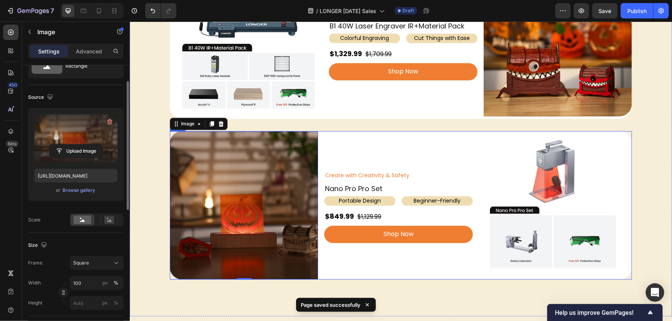
click at [443, 148] on div "Create with Creativity & Safety Text Block Nano Pro Pro Set Heading Portable De…" at bounding box center [398, 205] width 148 height 148
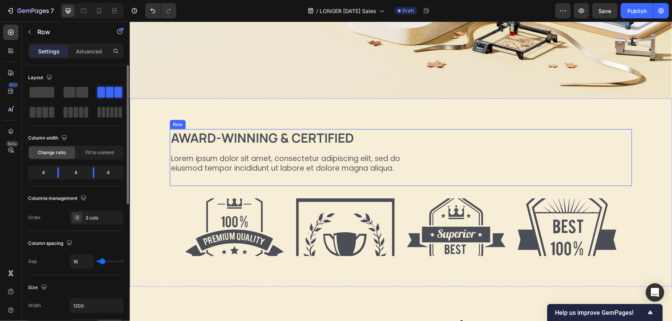
scroll to position [245, 0]
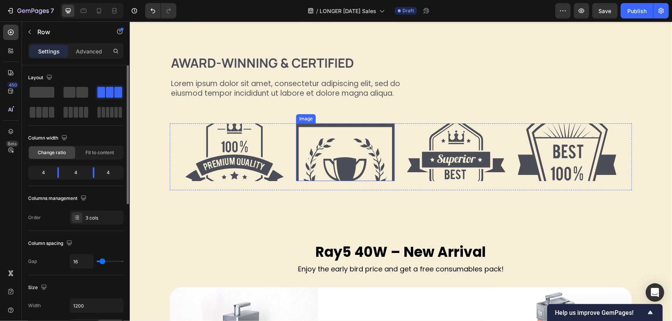
click at [329, 154] on img at bounding box center [345, 152] width 99 height 58
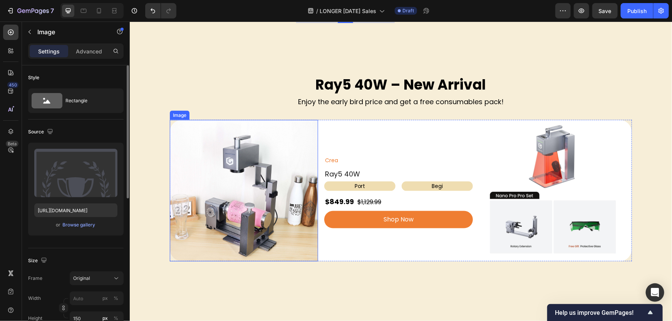
scroll to position [420, 0]
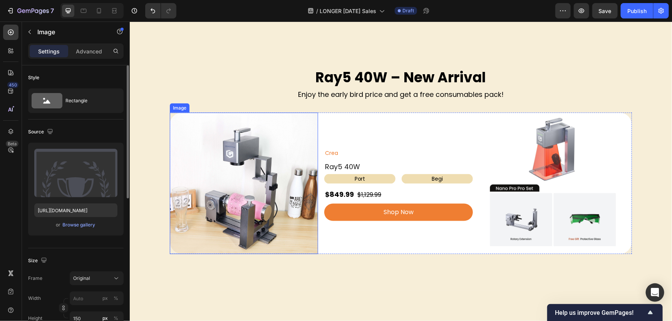
click at [268, 188] on img at bounding box center [243, 183] width 148 height 142
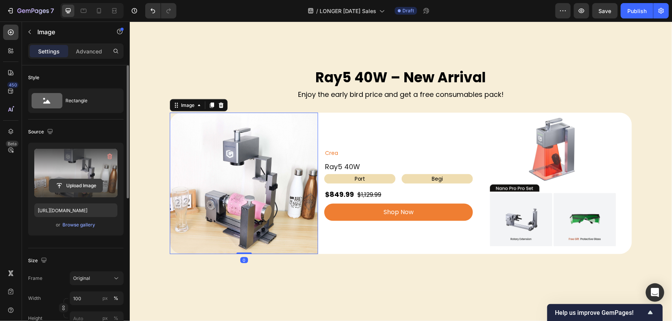
click at [83, 192] on input "file" at bounding box center [75, 185] width 53 height 13
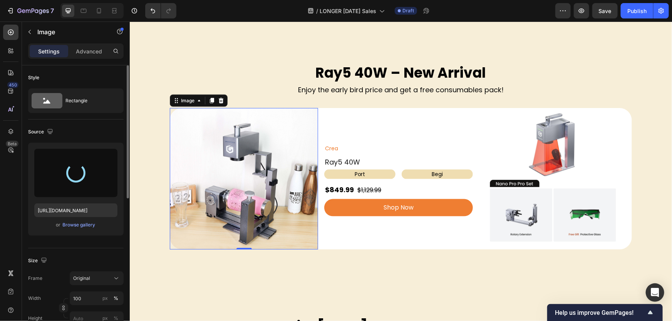
type input "[URL][DOMAIN_NAME]"
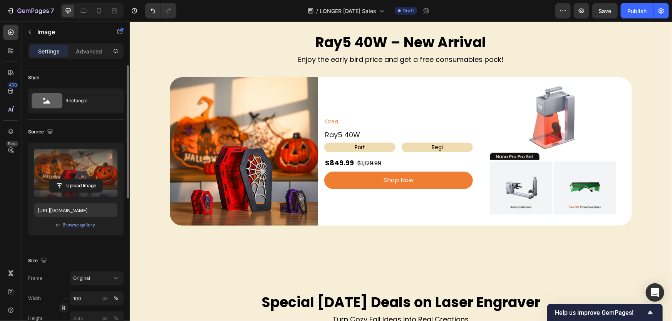
scroll to position [700, 0]
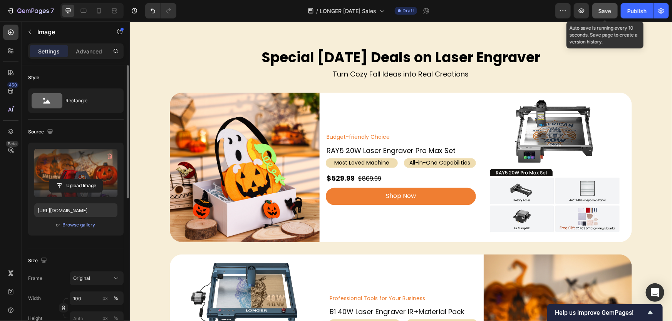
click at [597, 10] on button "Save" at bounding box center [604, 10] width 25 height 15
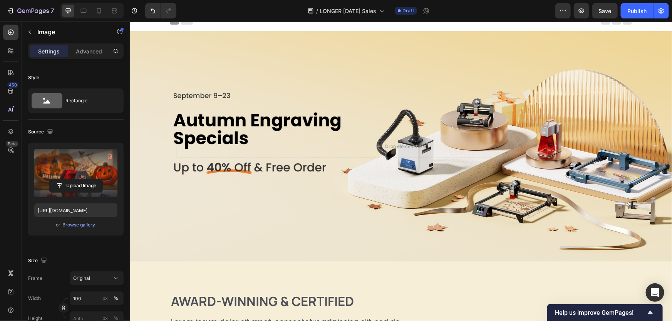
scroll to position [0, 0]
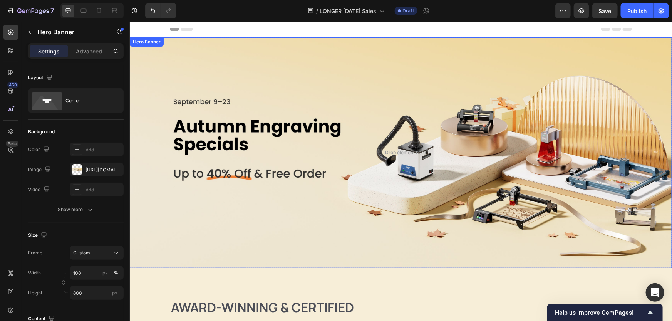
click at [159, 215] on div "Background Image" at bounding box center [400, 152] width 542 height 231
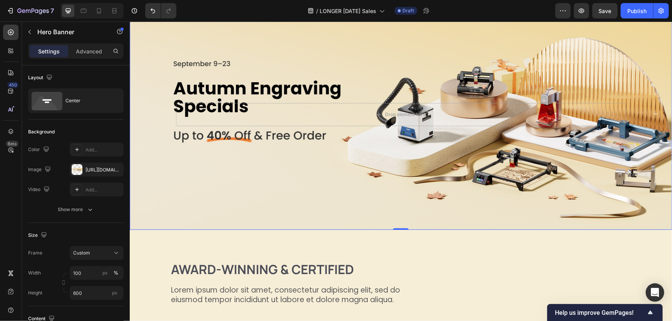
scroll to position [105, 0]
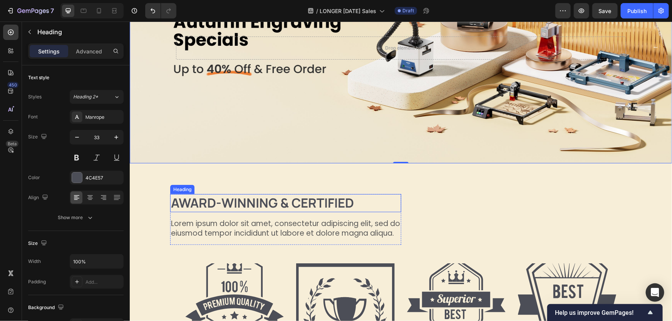
click at [348, 201] on h2 "Award-winning & Certified" at bounding box center [285, 203] width 231 height 18
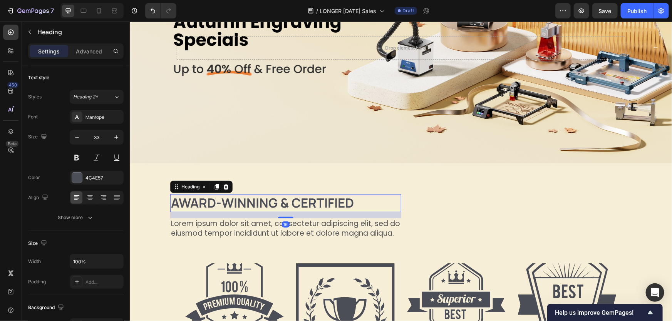
click at [377, 202] on h2 "Award-winning & Certified" at bounding box center [285, 203] width 231 height 18
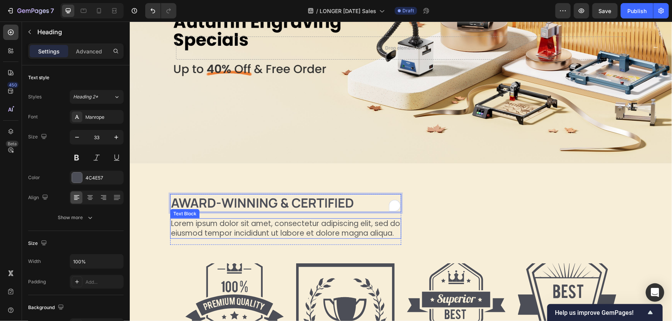
click at [374, 218] on div "Lorem ipsum dolor sit amet, consectetur adipiscing elit, sed do eiusmod tempor …" at bounding box center [285, 228] width 231 height 20
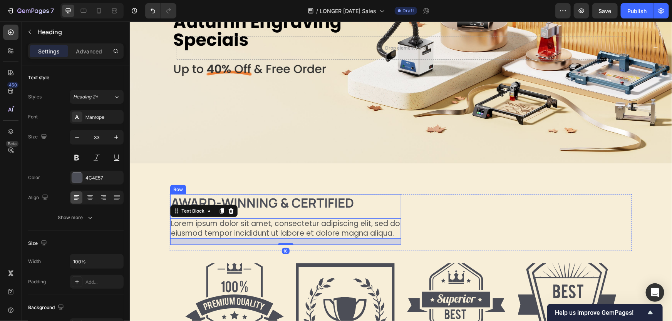
click at [364, 199] on p "Award-winning & Certified" at bounding box center [284, 203] width 229 height 17
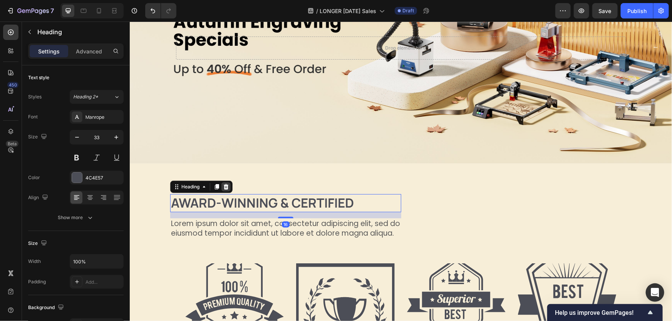
click at [226, 187] on icon at bounding box center [225, 187] width 6 height 6
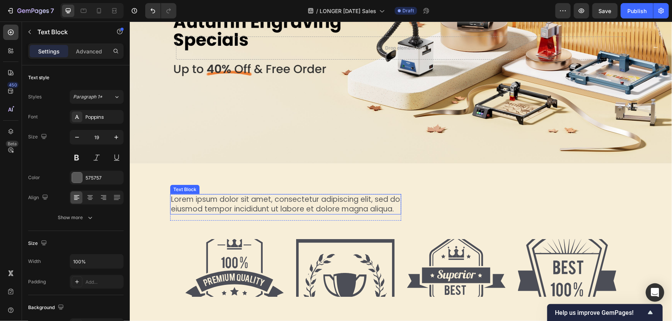
click at [360, 205] on p "Lorem ipsum dolor sit amet, consectetur adipiscing elit, sed do eiusmod tempor …" at bounding box center [284, 204] width 229 height 19
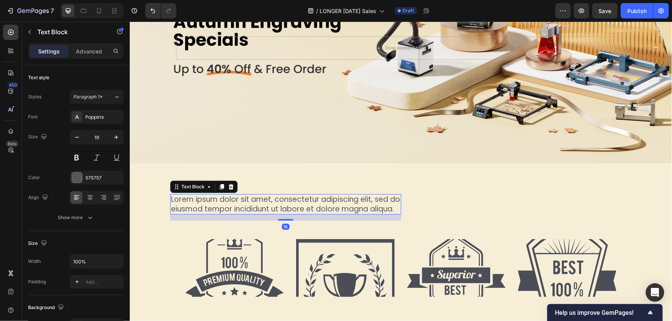
click at [328, 207] on p "Lorem ipsum dolor sit amet, consectetur adipiscing elit, sed do eiusmod tempor …" at bounding box center [284, 204] width 229 height 19
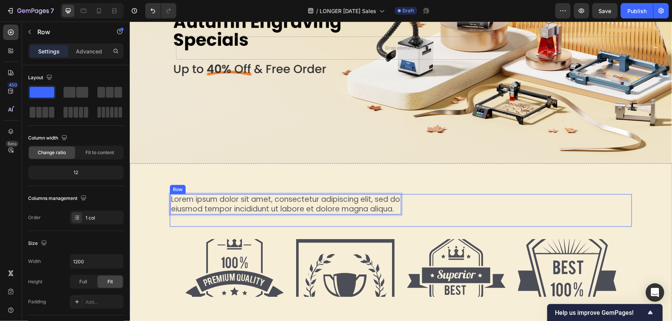
click at [423, 201] on div "Lorem ipsum dolor sit amet, consectetur adipiscing elit, sed do eiusmod tempor …" at bounding box center [400, 210] width 462 height 33
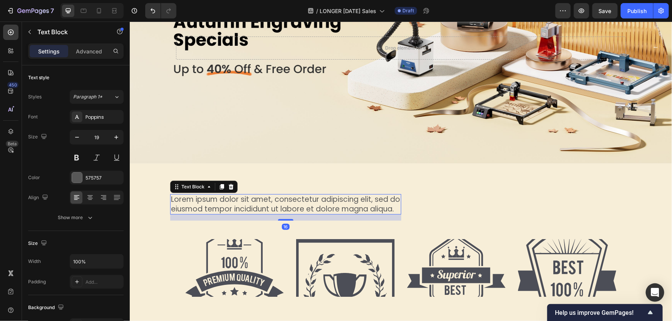
click at [387, 208] on p "Lorem ipsum dolor sit amet, consectetur adipiscing elit, sed do eiusmod tempor …" at bounding box center [284, 204] width 229 height 19
click at [228, 185] on icon at bounding box center [230, 186] width 5 height 5
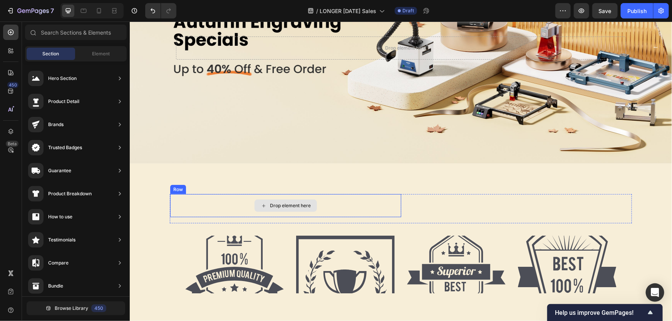
click at [377, 202] on div "Drop element here" at bounding box center [285, 205] width 231 height 23
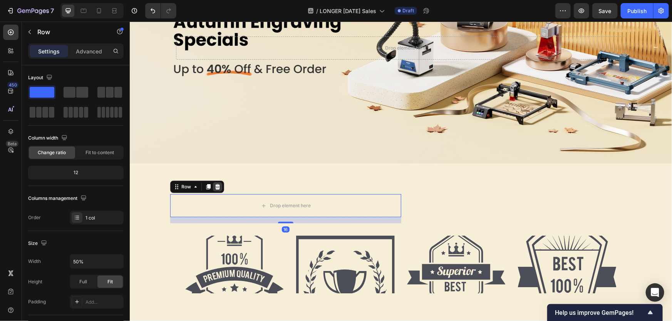
click at [216, 186] on icon at bounding box center [217, 186] width 5 height 5
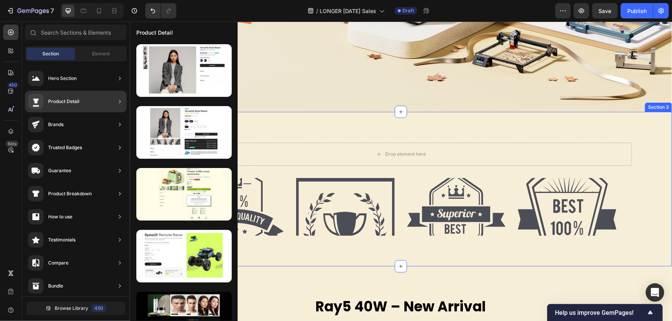
scroll to position [210, 0]
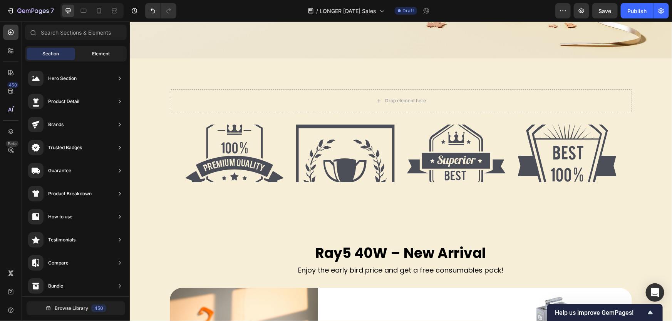
click at [104, 50] on div "Element" at bounding box center [101, 54] width 48 height 12
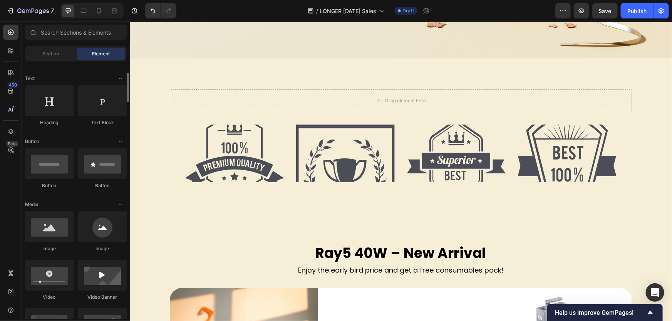
scroll to position [0, 0]
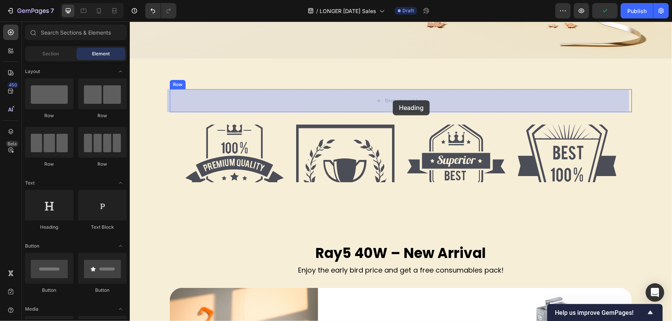
drag, startPoint x: 187, startPoint y: 231, endPoint x: 410, endPoint y: 95, distance: 260.5
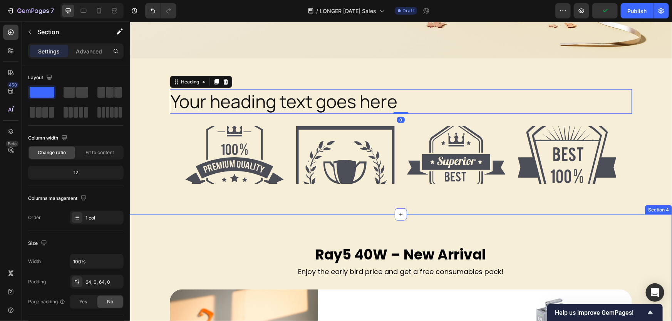
click at [342, 101] on h2 "Your heading text goes here" at bounding box center [400, 101] width 462 height 25
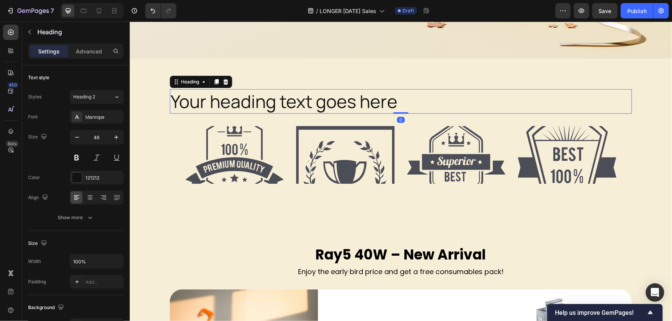
click at [342, 101] on h2 "Your heading text goes here" at bounding box center [400, 101] width 462 height 25
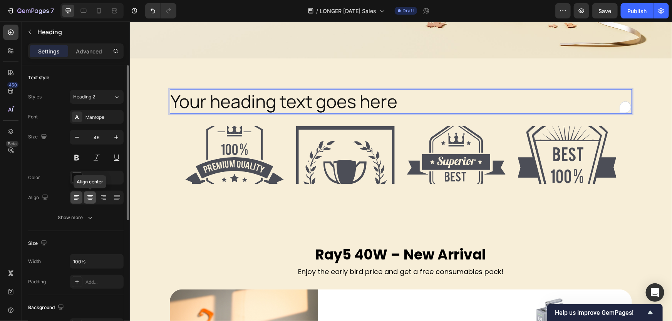
click at [87, 195] on icon at bounding box center [90, 198] width 8 height 8
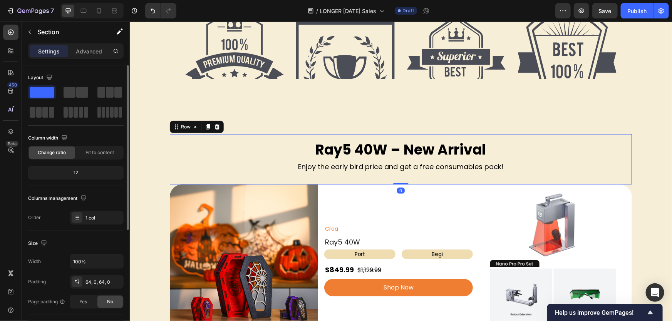
click at [174, 134] on div "Ray5 40W – New Arrival Heading Enjoy the early bird price and get a free consum…" at bounding box center [400, 159] width 462 height 50
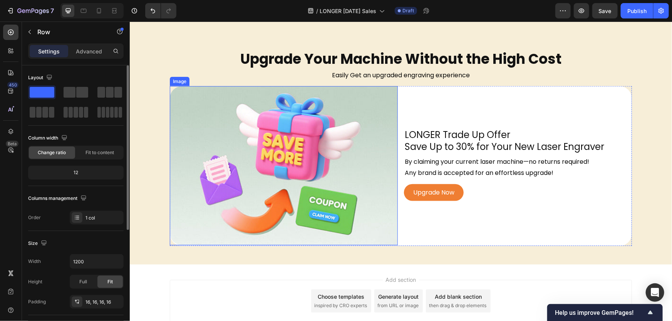
scroll to position [1819, 0]
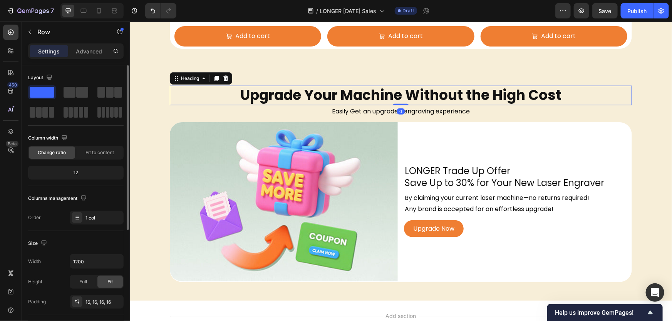
click at [350, 85] on h2 "Upgrade Your Machine Without the High Cost" at bounding box center [400, 95] width 462 height 20
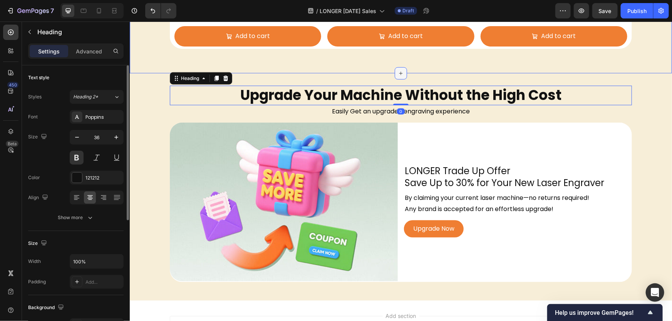
click at [394, 67] on div at bounding box center [400, 73] width 12 height 12
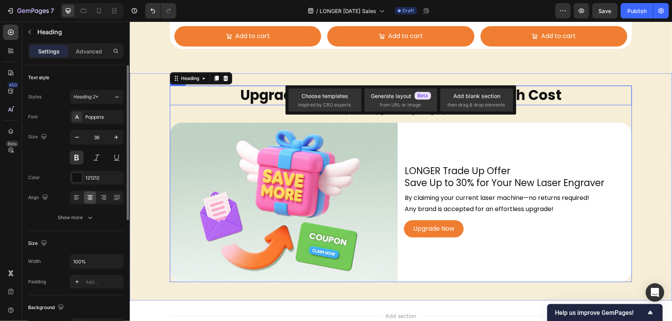
click at [587, 121] on div "Upgrade Your Machine Without the High Cost Heading 0 Easily Get an upgraded eng…" at bounding box center [400, 183] width 462 height 197
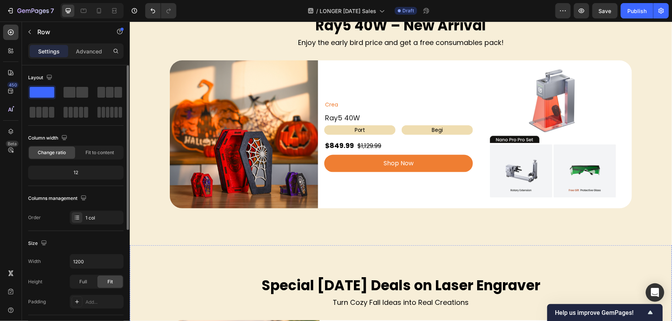
scroll to position [385, 0]
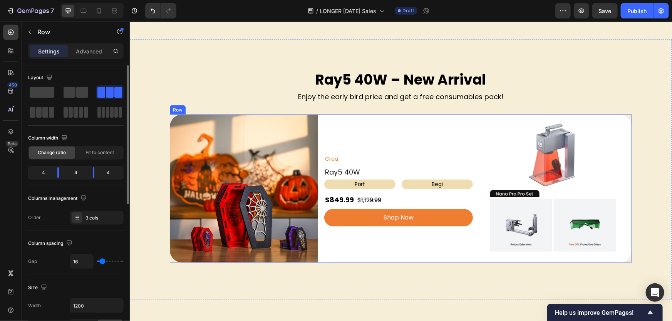
click at [429, 149] on div "Crea Text Block Ray5 40W Heading Port Text Block Begi Text Block Row $849.99 $1…" at bounding box center [398, 188] width 148 height 148
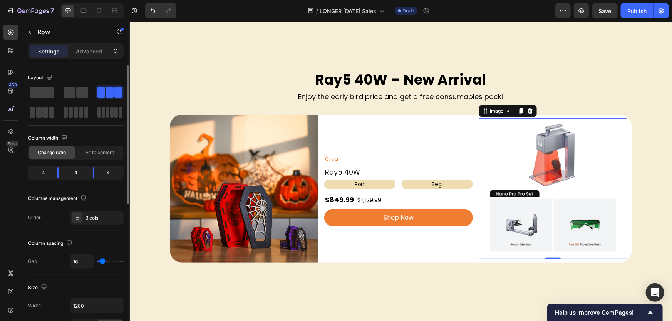
click at [539, 154] on img at bounding box center [552, 188] width 141 height 141
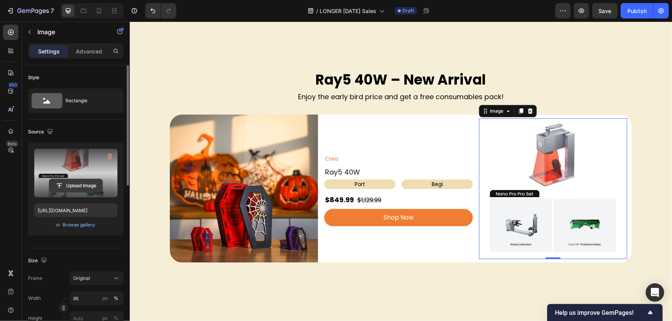
click at [70, 182] on input "file" at bounding box center [75, 185] width 53 height 13
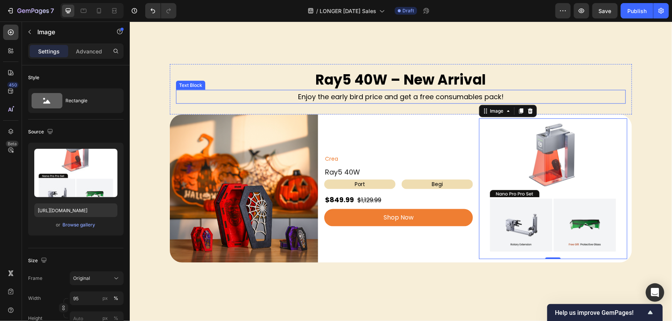
click at [372, 90] on div "Enjoy the early bird price and get a free consumables pack!" at bounding box center [401, 97] width 450 height 14
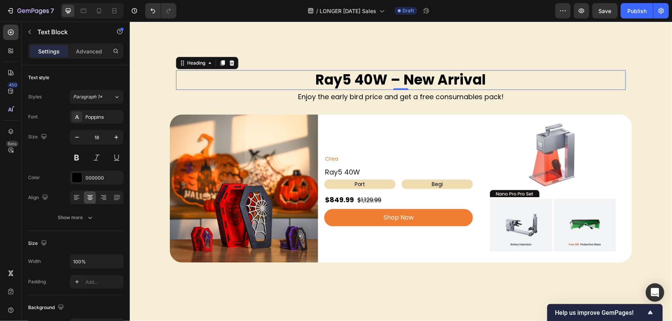
click at [418, 79] on h2 "Ray5 40W – New Arrival" at bounding box center [401, 80] width 450 height 20
click at [546, 90] on div "Enjoy the early bird price and get a free consumables pack!" at bounding box center [401, 97] width 450 height 14
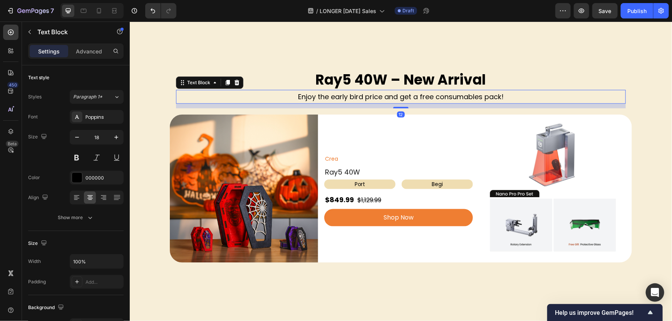
scroll to position [210, 0]
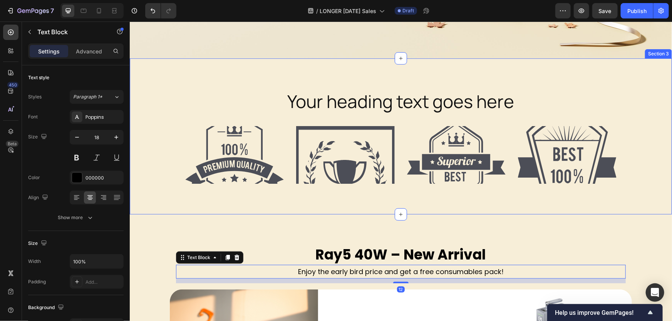
click at [326, 201] on div "Your heading text goes here Heading Row Image Image Image Image Row Section 3" at bounding box center [400, 136] width 542 height 156
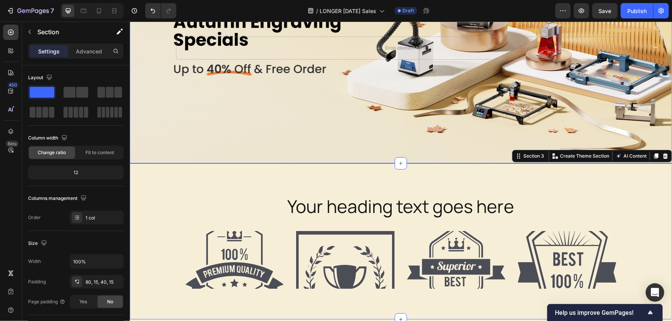
scroll to position [0, 0]
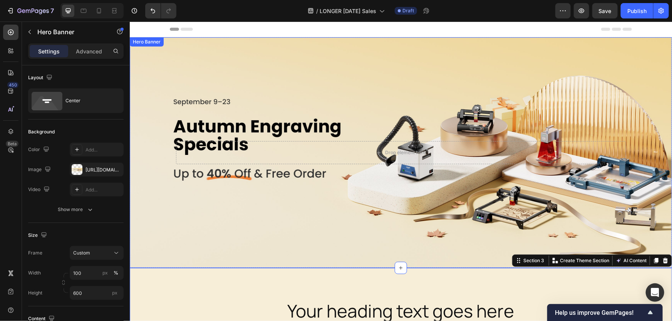
click at [422, 88] on div "Background Image" at bounding box center [400, 152] width 542 height 231
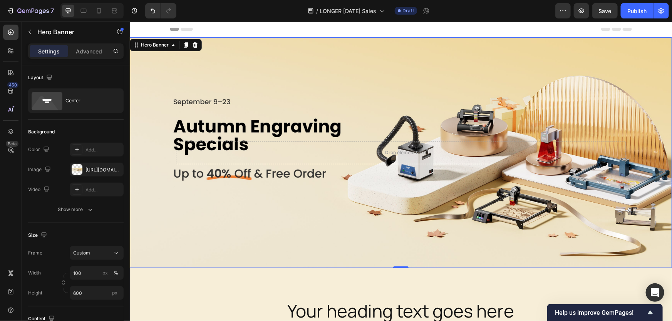
click at [223, 101] on div "Background Image" at bounding box center [400, 152] width 542 height 231
click at [26, 38] on div "Hero Banner" at bounding box center [66, 32] width 88 height 20
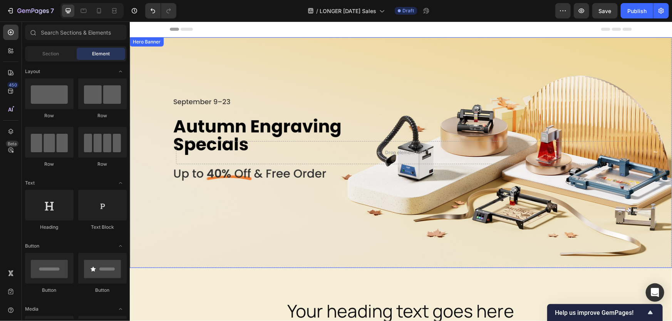
click at [480, 82] on div "Background Image" at bounding box center [400, 152] width 542 height 231
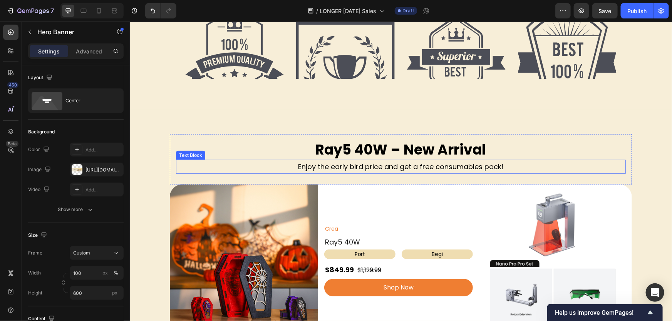
scroll to position [140, 0]
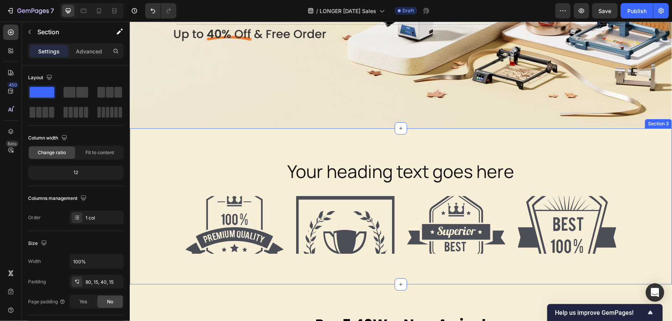
click at [160, 143] on div "Your heading text goes here Heading Row Image Image Image Image Row Section 3" at bounding box center [400, 206] width 542 height 156
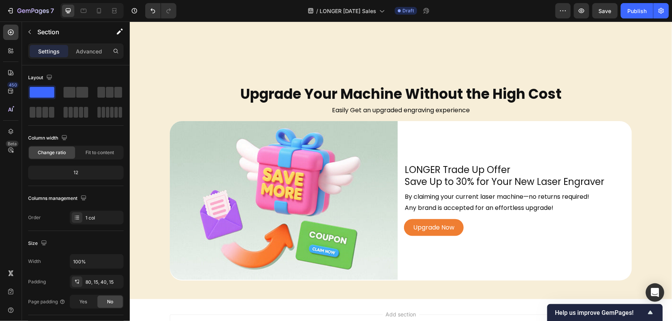
scroll to position [1909, 0]
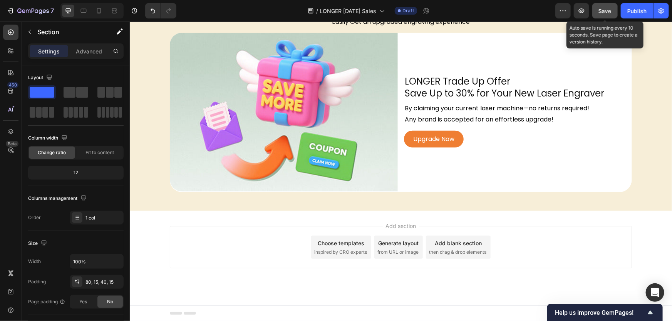
click at [597, 8] on button "Save" at bounding box center [604, 10] width 25 height 15
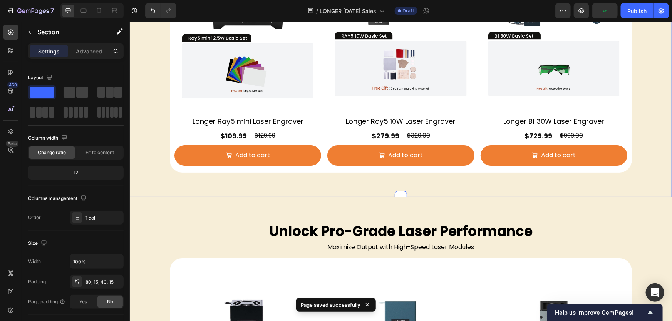
scroll to position [1314, 0]
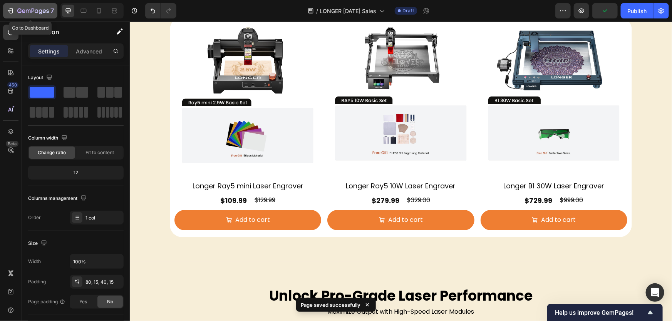
click at [13, 11] on icon "button" at bounding box center [11, 11] width 8 height 8
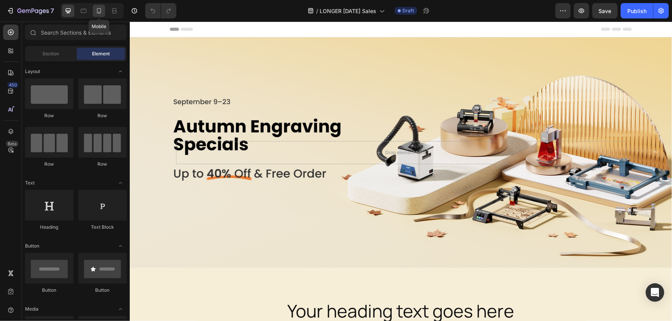
click at [101, 8] on icon at bounding box center [99, 11] width 8 height 8
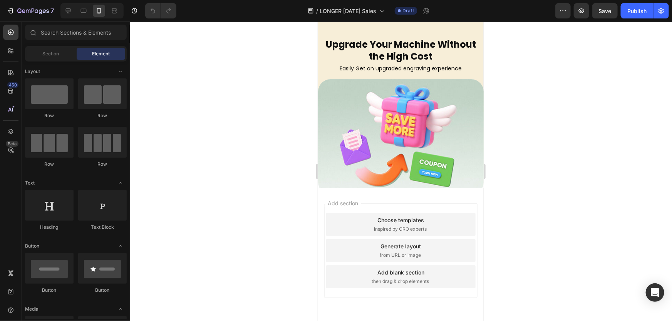
scroll to position [2807, 0]
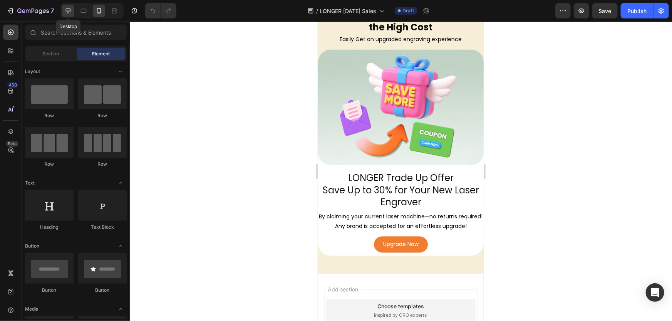
click at [69, 9] on icon at bounding box center [68, 11] width 8 height 8
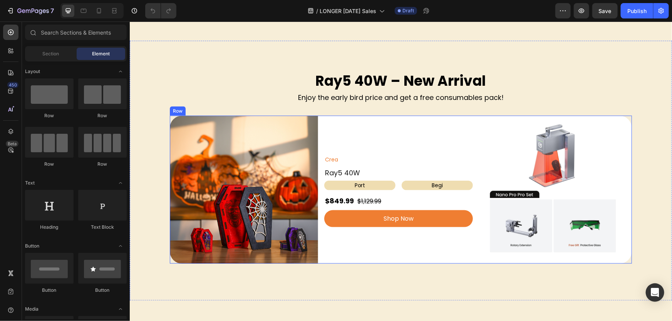
scroll to position [286, 0]
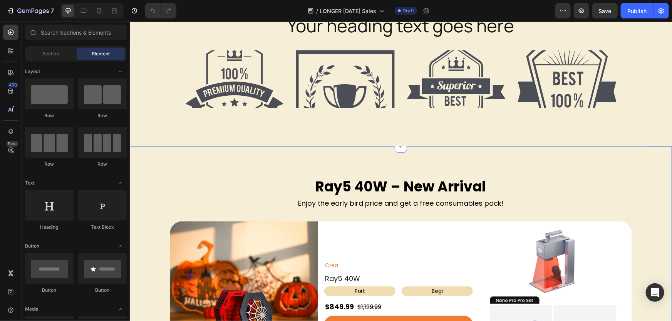
click at [162, 173] on div "Ray5 40W – New Arrival Heading Enjoy the early bird price and get a free consum…" at bounding box center [400, 276] width 542 height 211
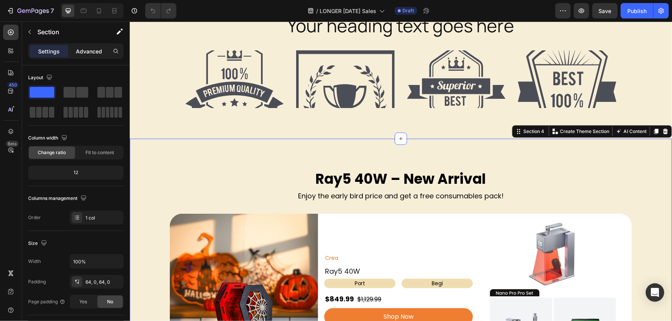
click at [92, 50] on p "Advanced" at bounding box center [89, 51] width 26 height 8
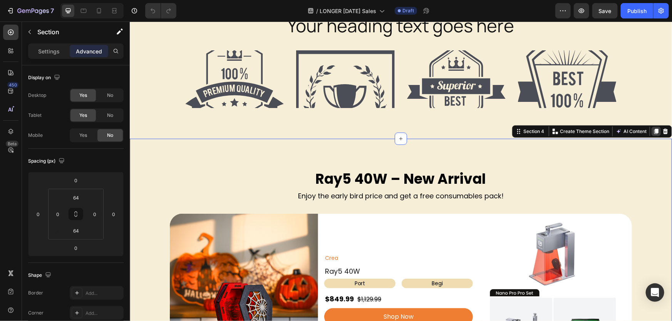
click at [652, 130] on icon at bounding box center [655, 131] width 6 height 6
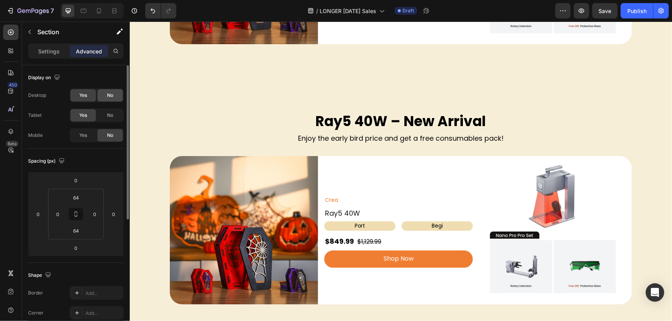
scroll to position [636, 0]
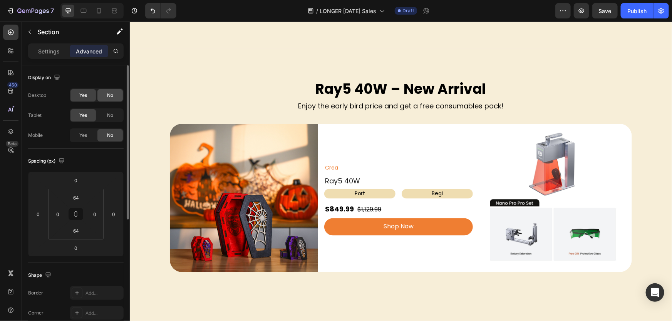
click at [109, 96] on span "No" at bounding box center [110, 95] width 6 height 7
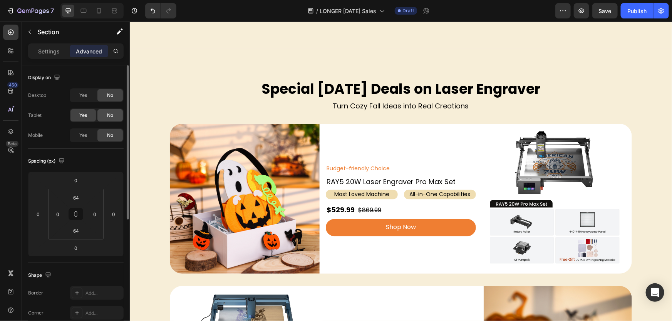
drag, startPoint x: 109, startPoint y: 115, endPoint x: 269, endPoint y: 9, distance: 191.6
click at [109, 115] on span "No" at bounding box center [110, 115] width 6 height 7
click at [83, 135] on span "Yes" at bounding box center [83, 135] width 8 height 7
click at [108, 115] on span "No" at bounding box center [110, 115] width 6 height 7
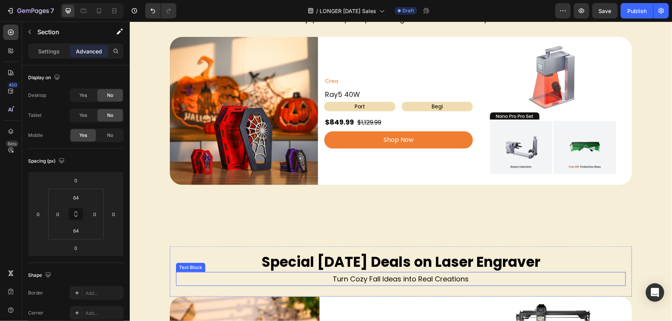
scroll to position [461, 0]
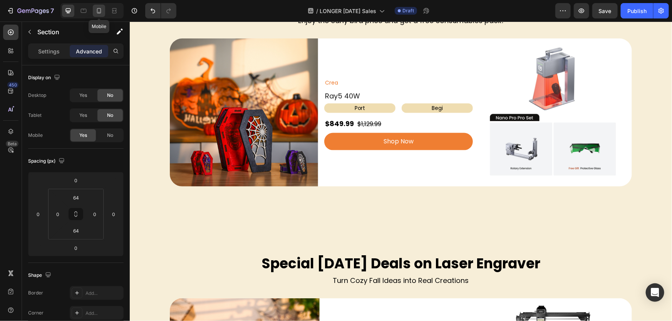
click at [99, 10] on icon at bounding box center [99, 11] width 8 height 8
type input "40"
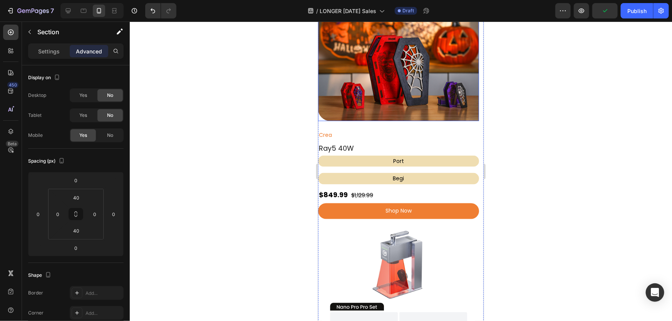
scroll to position [490, 0]
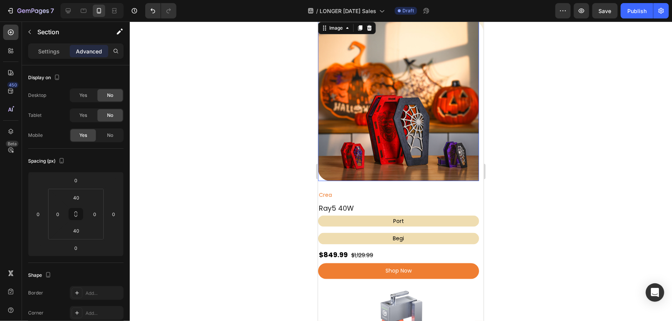
click at [399, 124] on img at bounding box center [398, 100] width 161 height 161
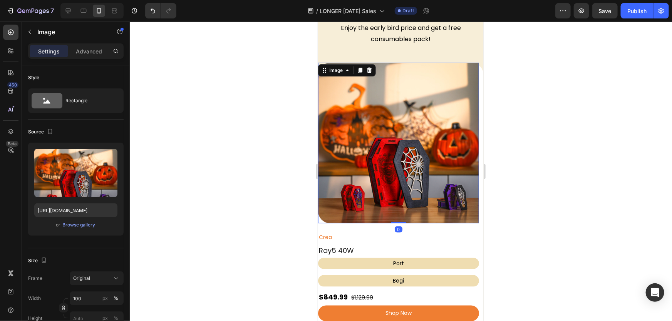
scroll to position [385, 0]
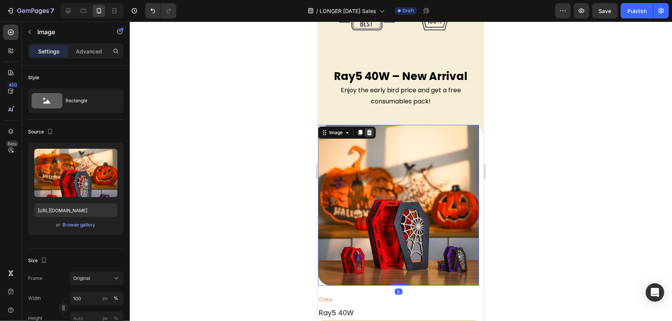
click at [370, 133] on icon at bounding box center [368, 131] width 5 height 5
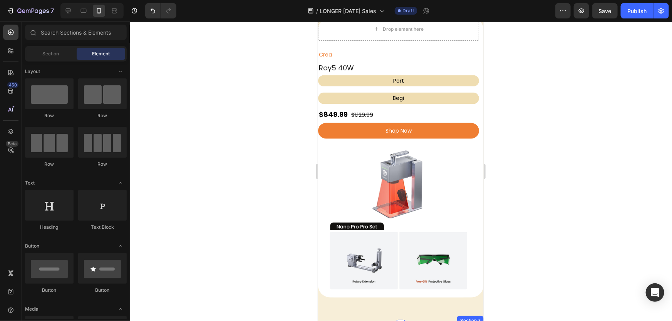
scroll to position [455, 0]
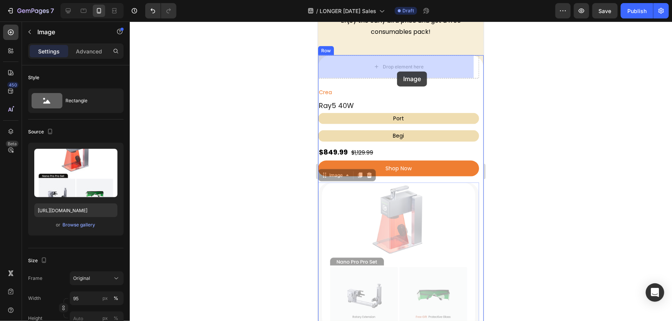
drag, startPoint x: 381, startPoint y: 239, endPoint x: 396, endPoint y: 71, distance: 168.1
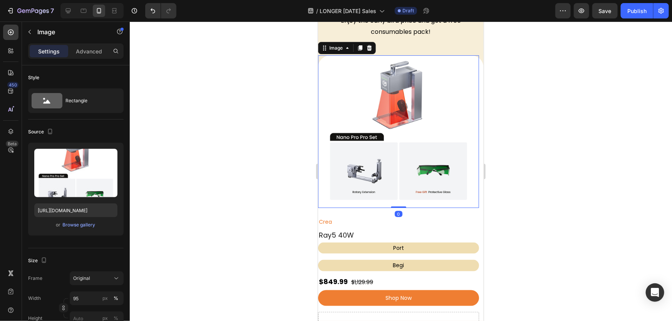
scroll to position [525, 0]
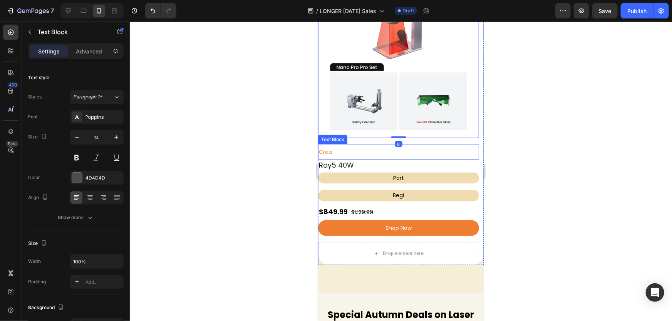
click at [374, 146] on div "Crea" at bounding box center [398, 151] width 161 height 11
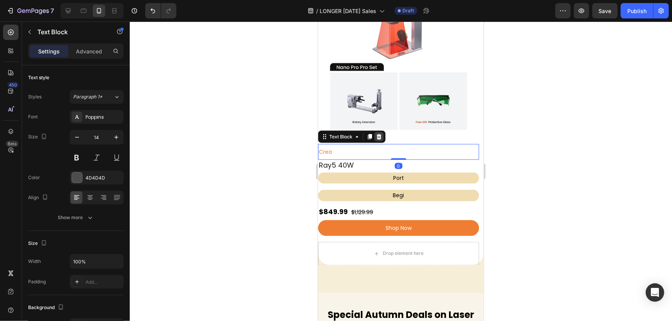
click at [382, 132] on div at bounding box center [378, 136] width 9 height 9
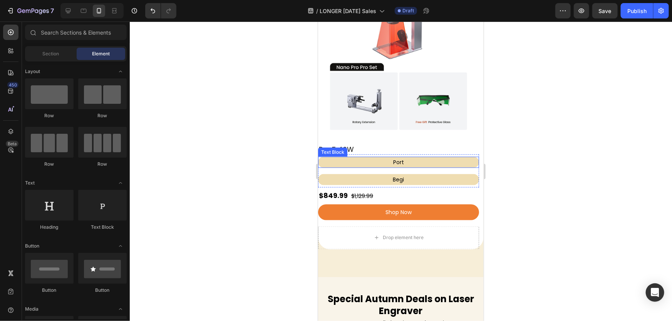
click at [410, 157] on p "Port" at bounding box center [397, 162] width 159 height 10
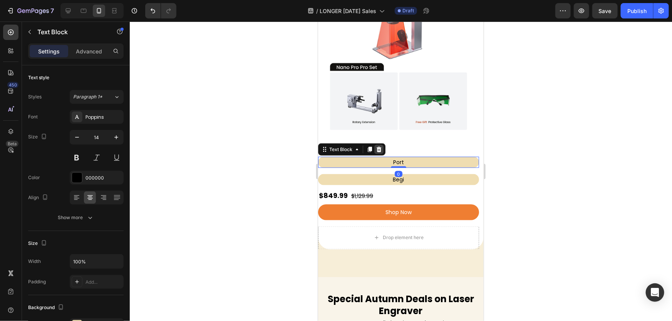
click at [380, 146] on icon at bounding box center [378, 149] width 6 height 6
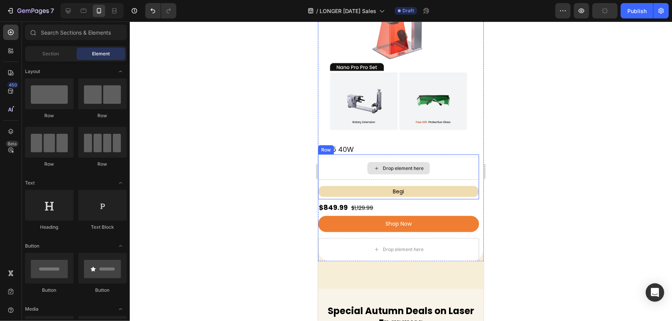
click at [383, 165] on div "Drop element here" at bounding box center [402, 168] width 41 height 6
click at [345, 165] on div "Drop element here" at bounding box center [398, 168] width 161 height 23
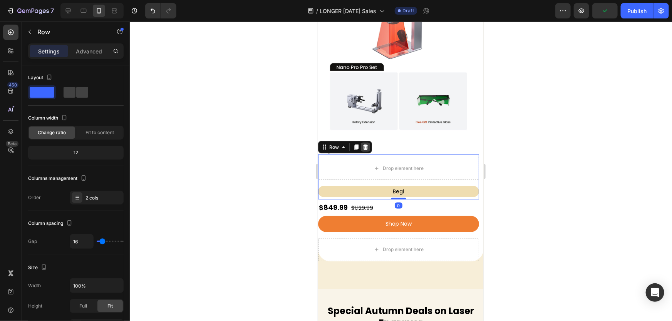
click at [363, 144] on icon at bounding box center [365, 146] width 5 height 5
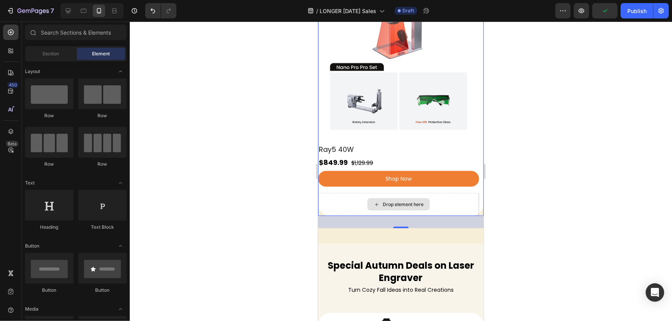
click at [433, 196] on div "Drop element here" at bounding box center [398, 204] width 161 height 23
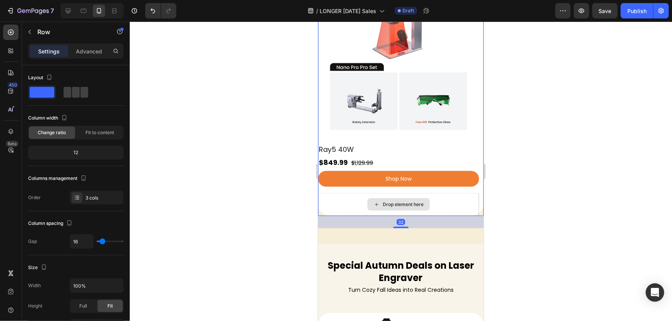
click at [329, 193] on div "Drop element here" at bounding box center [398, 204] width 161 height 23
drag, startPoint x: 32, startPoint y: 33, endPoint x: 39, endPoint y: 45, distance: 14.9
click at [32, 33] on icon "button" at bounding box center [30, 32] width 6 height 6
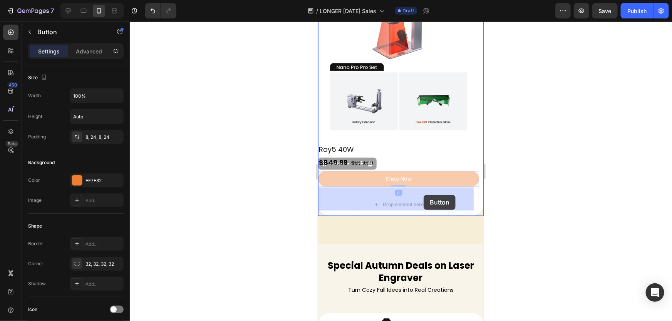
drag, startPoint x: 426, startPoint y: 171, endPoint x: 423, endPoint y: 195, distance: 24.0
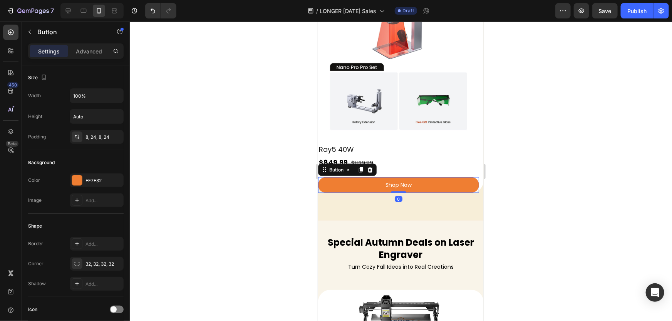
click at [557, 156] on div at bounding box center [401, 172] width 542 height 300
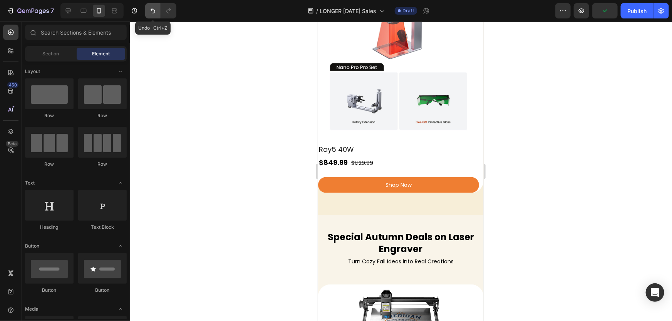
click at [149, 12] on icon "Undo/Redo" at bounding box center [153, 11] width 8 height 8
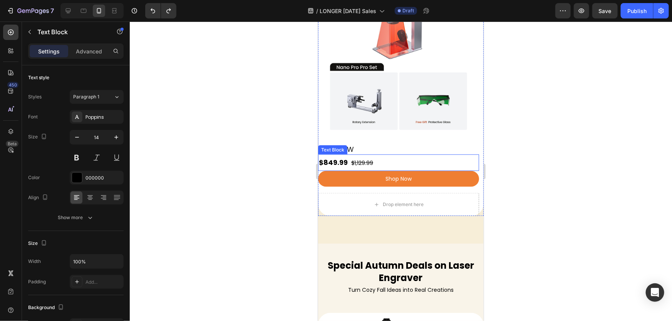
click at [396, 157] on p "$849.99 $1,129.99" at bounding box center [397, 162] width 159 height 10
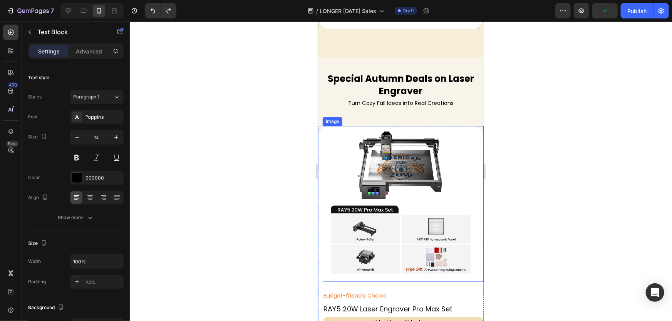
scroll to position [700, 0]
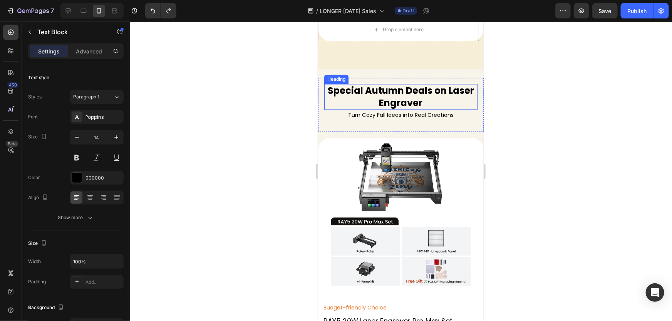
click at [403, 97] on strong "Special Autumn Deals on Laser Engraver" at bounding box center [400, 96] width 146 height 25
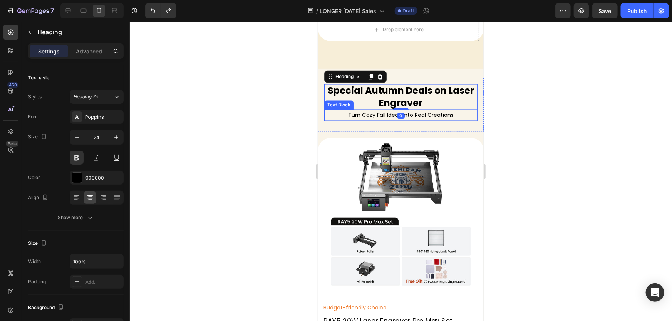
click at [443, 110] on p "Turn Cozy Fall Ideas into Real Creations" at bounding box center [400, 115] width 152 height 10
click at [426, 88] on strong "Special Autumn Deals on Laser Engraver" at bounding box center [400, 96] width 146 height 25
click at [321, 106] on div "Special Autumn Deals on Laser Engraver Heading 0 Turn Cozy Fall Ideas into Real…" at bounding box center [400, 105] width 165 height 54
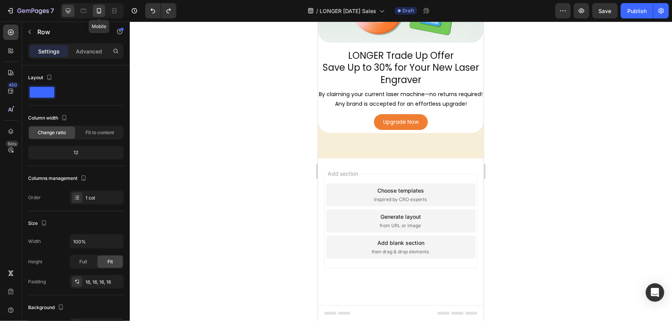
scroll to position [2916, 0]
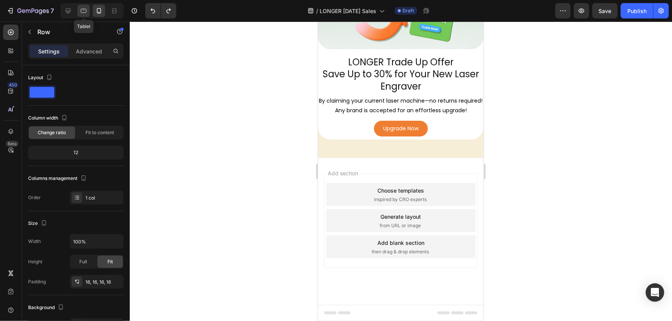
click at [87, 11] on icon at bounding box center [84, 11] width 8 height 8
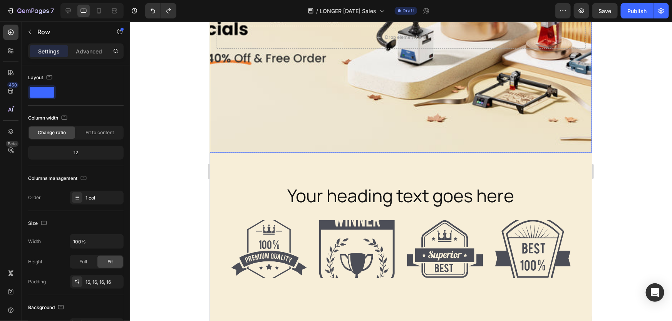
scroll to position [115, 0]
drag, startPoint x: 69, startPoint y: 9, endPoint x: 18, endPoint y: 62, distance: 73.8
click at [69, 9] on icon at bounding box center [68, 11] width 8 height 8
type input "1200"
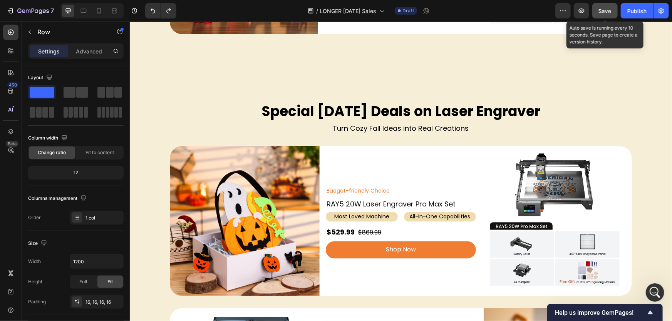
click at [610, 10] on span "Save" at bounding box center [604, 11] width 13 height 7
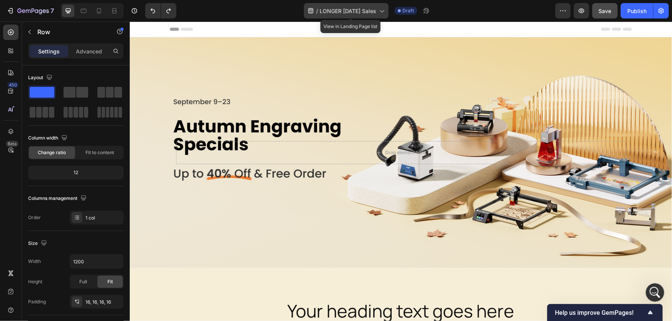
click at [372, 11] on span "LONGER [DATE] Sales" at bounding box center [347, 11] width 57 height 8
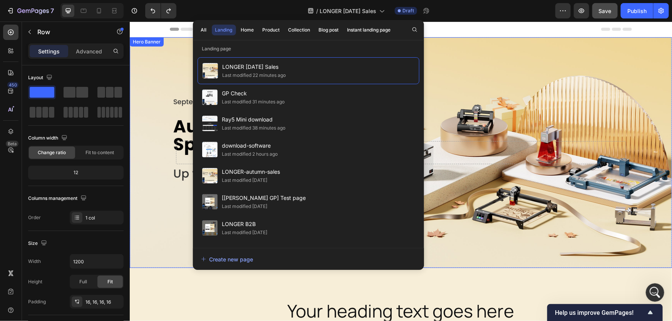
click at [514, 131] on div "Background Image" at bounding box center [400, 152] width 542 height 231
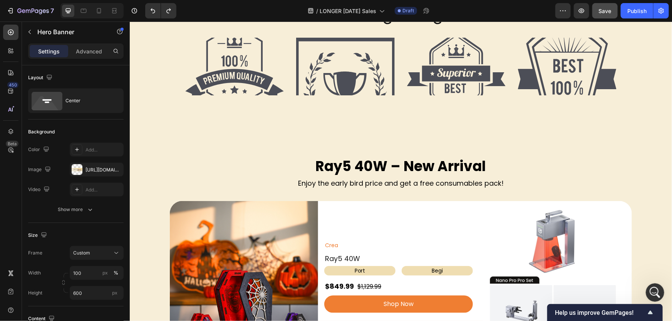
scroll to position [385, 0]
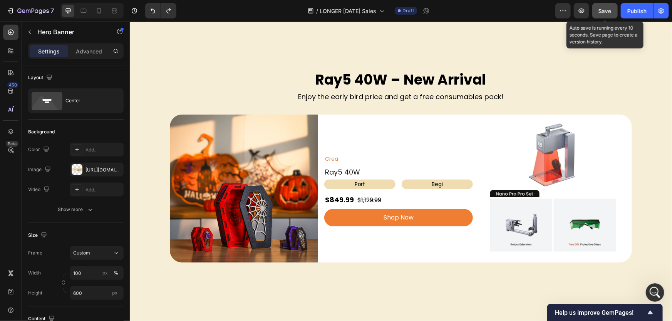
drag, startPoint x: 606, startPoint y: 7, endPoint x: 279, endPoint y: 97, distance: 339.0
click at [606, 8] on span "Save" at bounding box center [604, 11] width 13 height 7
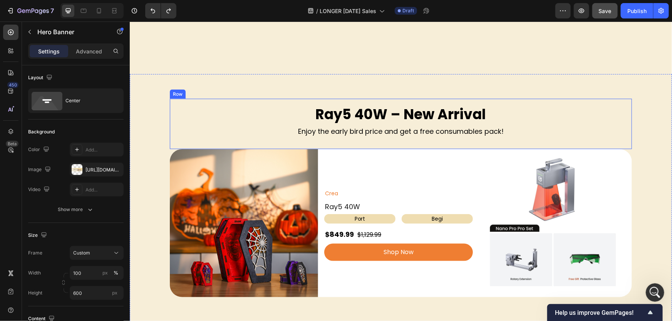
scroll to position [350, 0]
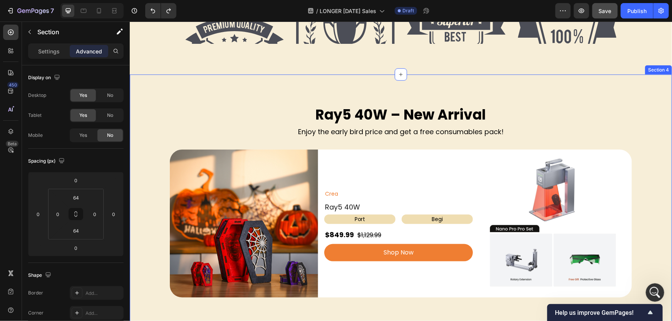
click at [373, 88] on div "Ray5 40W – New Arrival Heading Enjoy the early bird price and get a free consum…" at bounding box center [400, 204] width 542 height 261
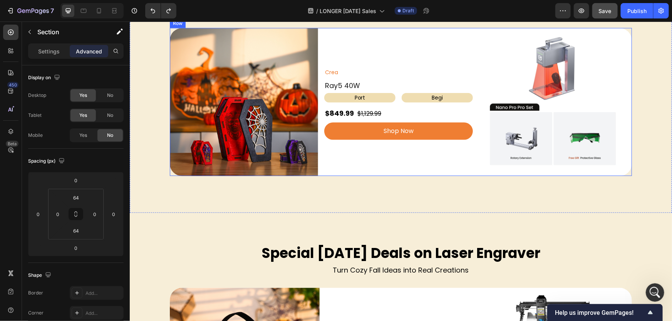
scroll to position [595, 0]
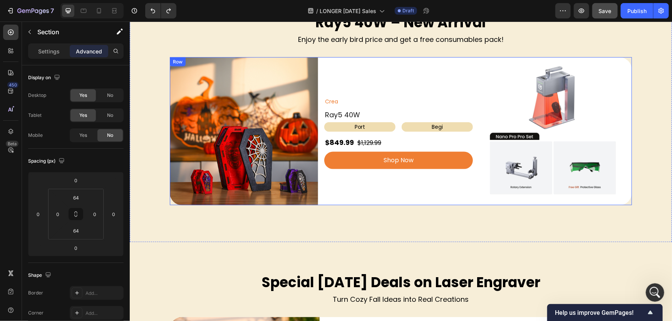
scroll to position [385, 0]
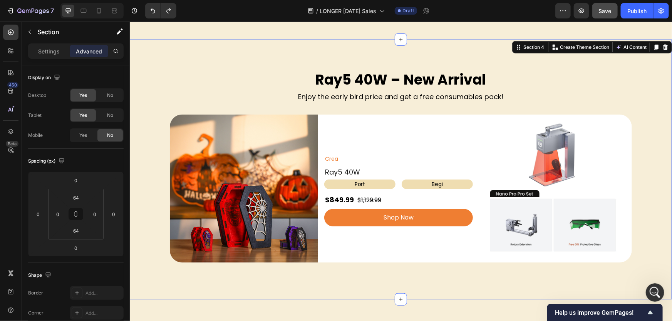
click at [257, 61] on div "Ray5 40W – New Arrival Heading Enjoy the early bird price and get a free consum…" at bounding box center [400, 169] width 542 height 261
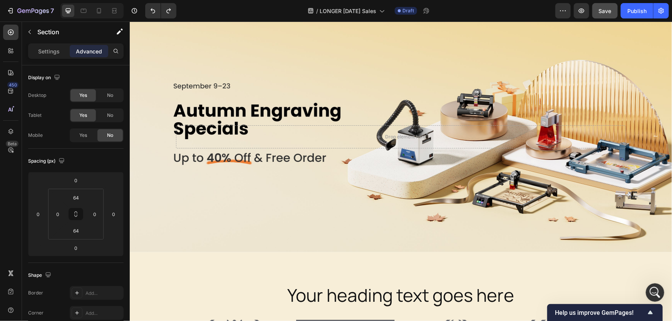
scroll to position [0, 0]
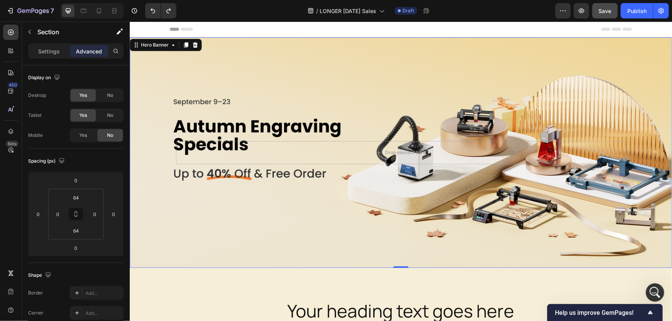
click at [323, 212] on div "Background Image" at bounding box center [400, 152] width 542 height 231
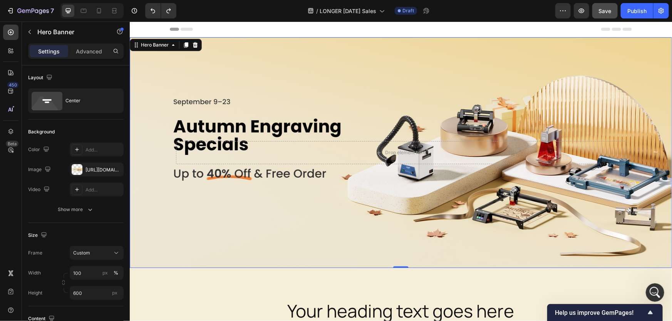
click at [321, 211] on div "Background Image" at bounding box center [400, 152] width 542 height 231
